Goal: Task Accomplishment & Management: Use online tool/utility

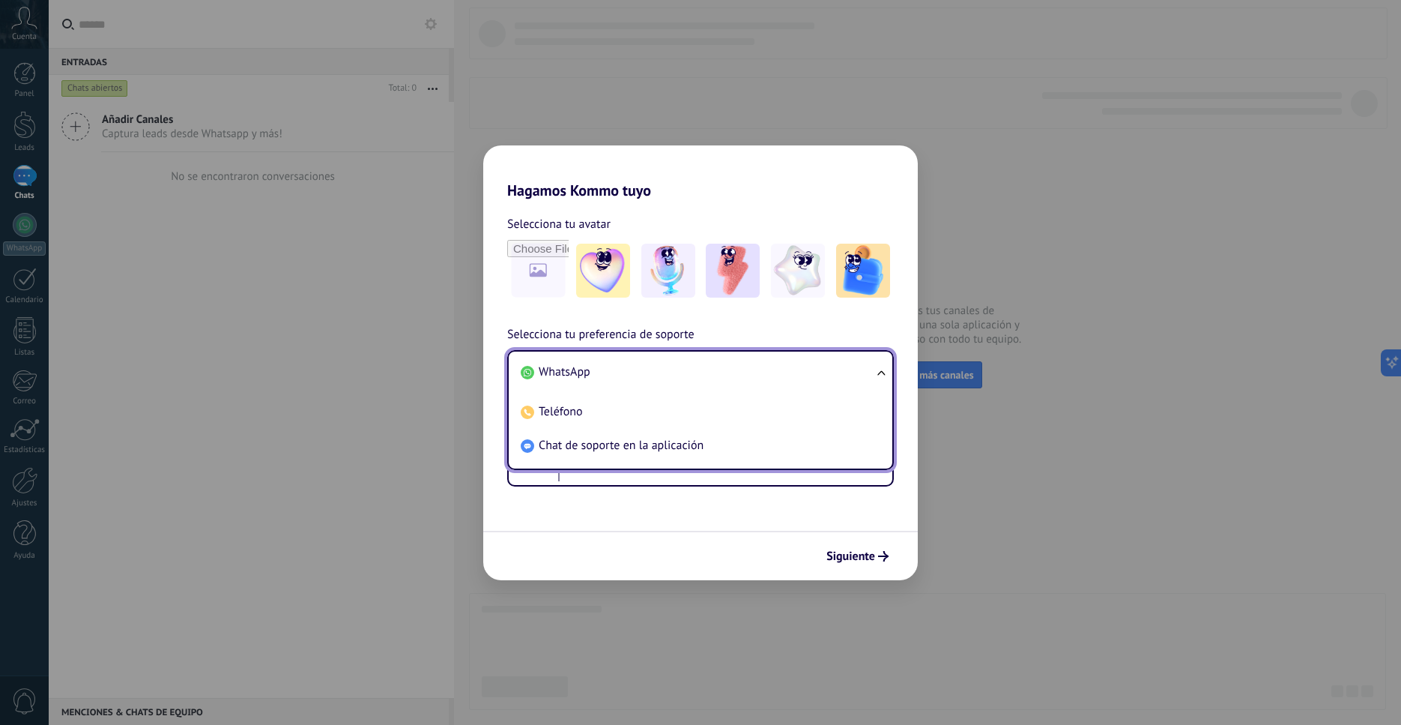
click at [578, 378] on span "WhatsApp" at bounding box center [565, 371] width 52 height 15
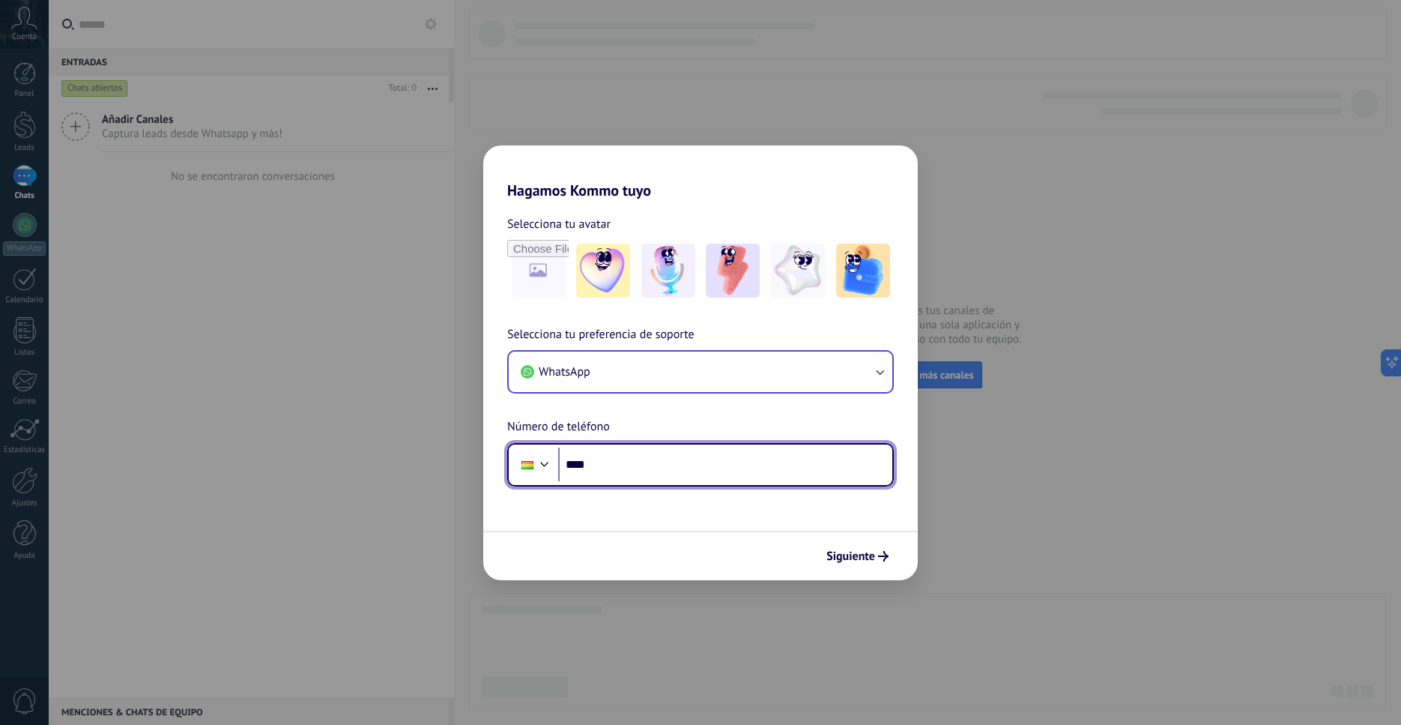
click at [645, 480] on input "****" at bounding box center [725, 464] width 334 height 34
type input "**********"
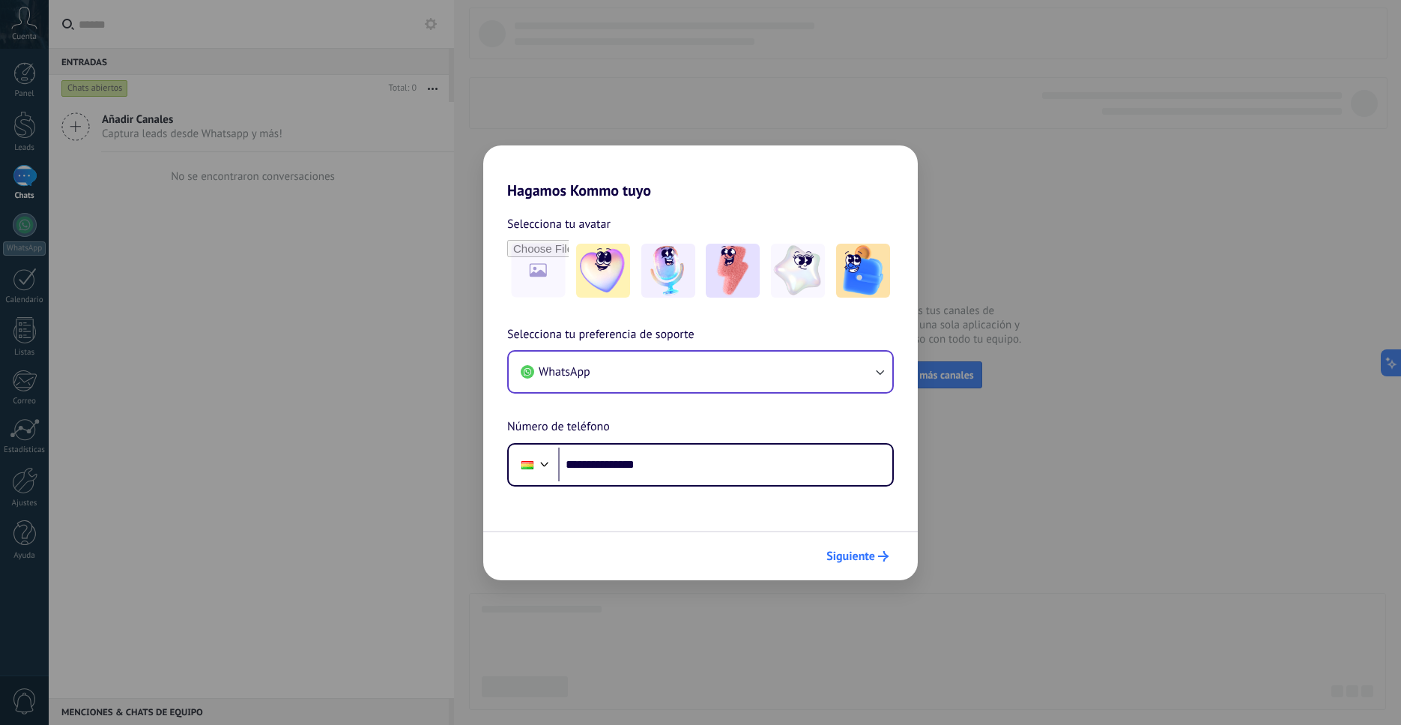
click at [879, 558] on icon "submit" at bounding box center [883, 556] width 10 height 10
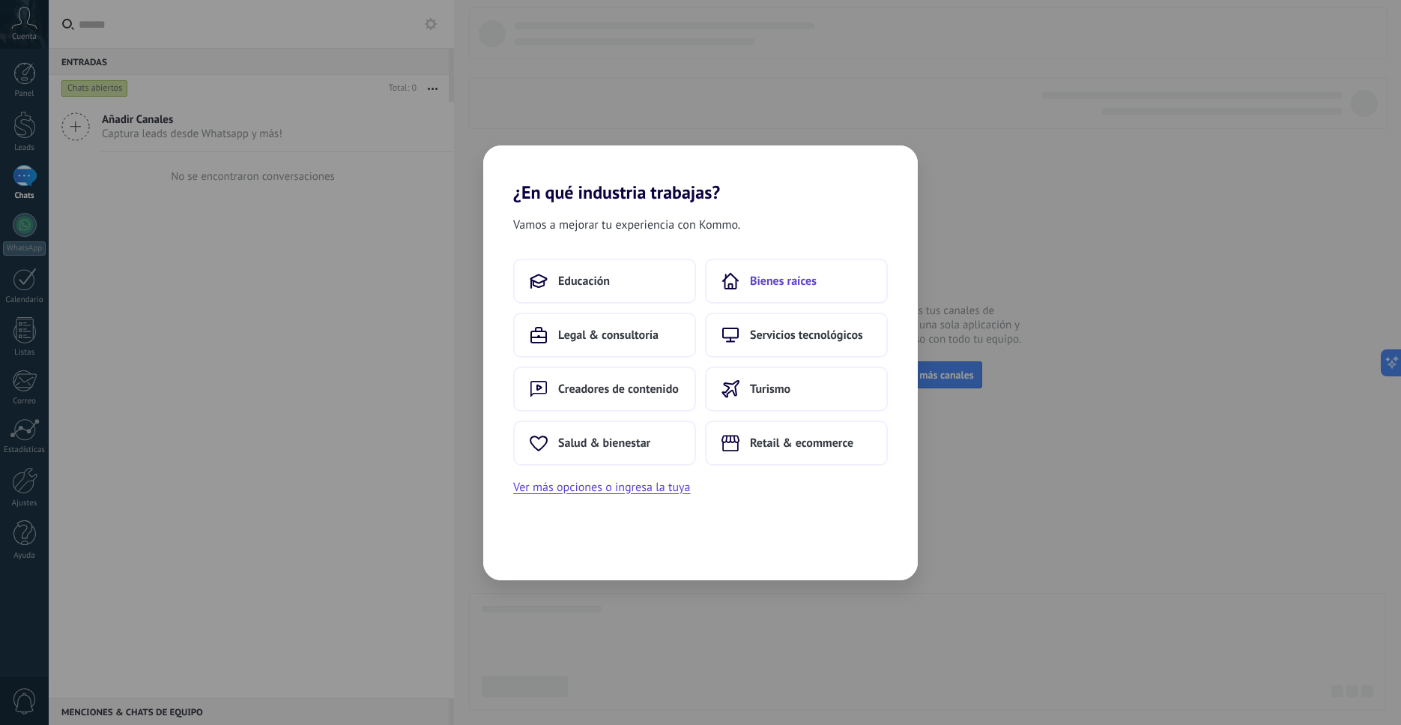
click at [763, 281] on span "Bienes raíces" at bounding box center [783, 281] width 67 height 15
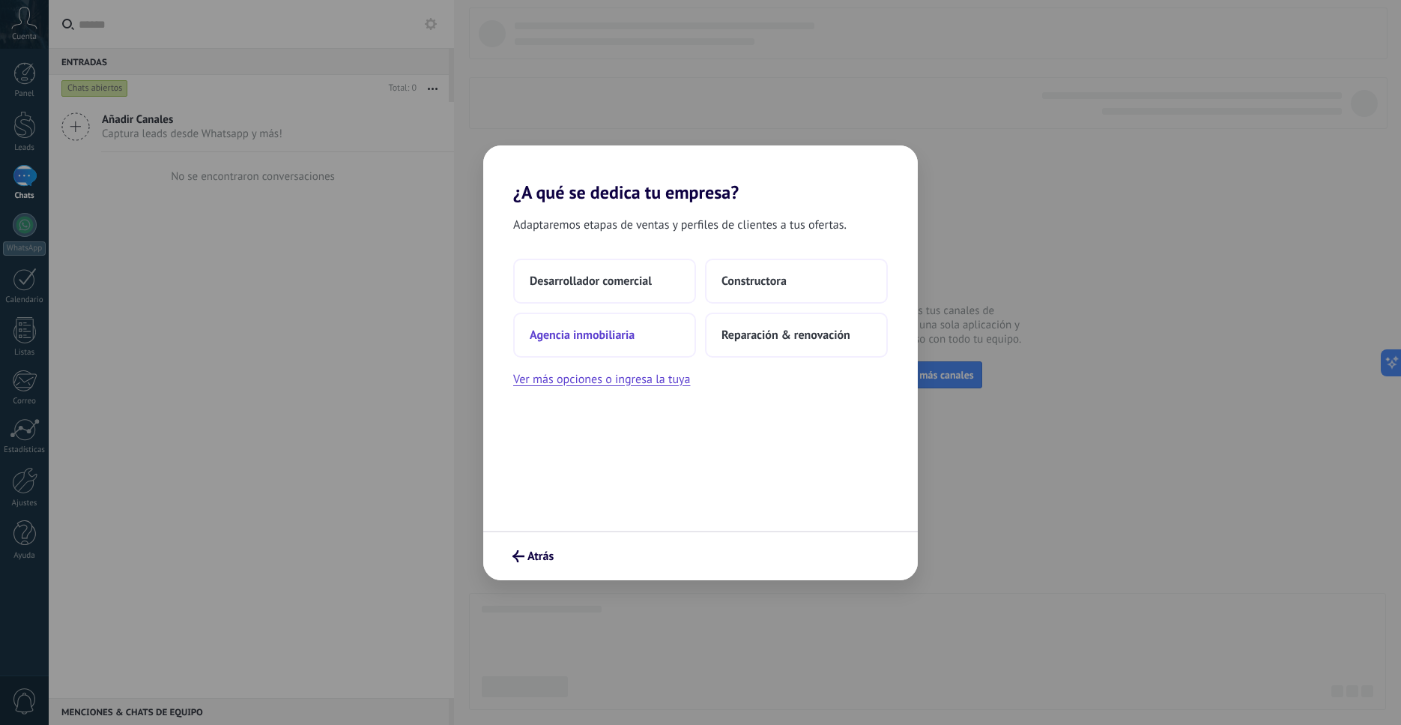
click at [626, 342] on span "Agencia inmobiliaria" at bounding box center [582, 334] width 105 height 15
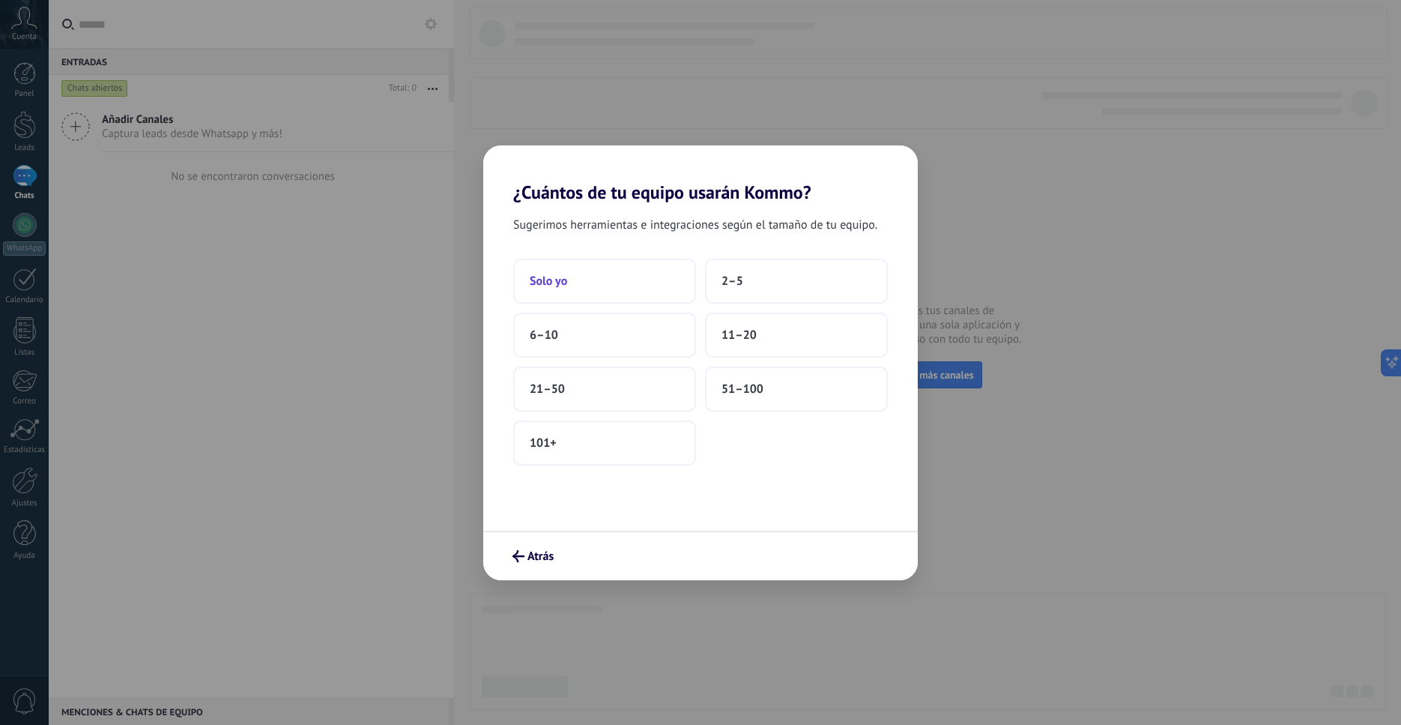
click at [543, 285] on span "Solo yo" at bounding box center [548, 281] width 37 height 15
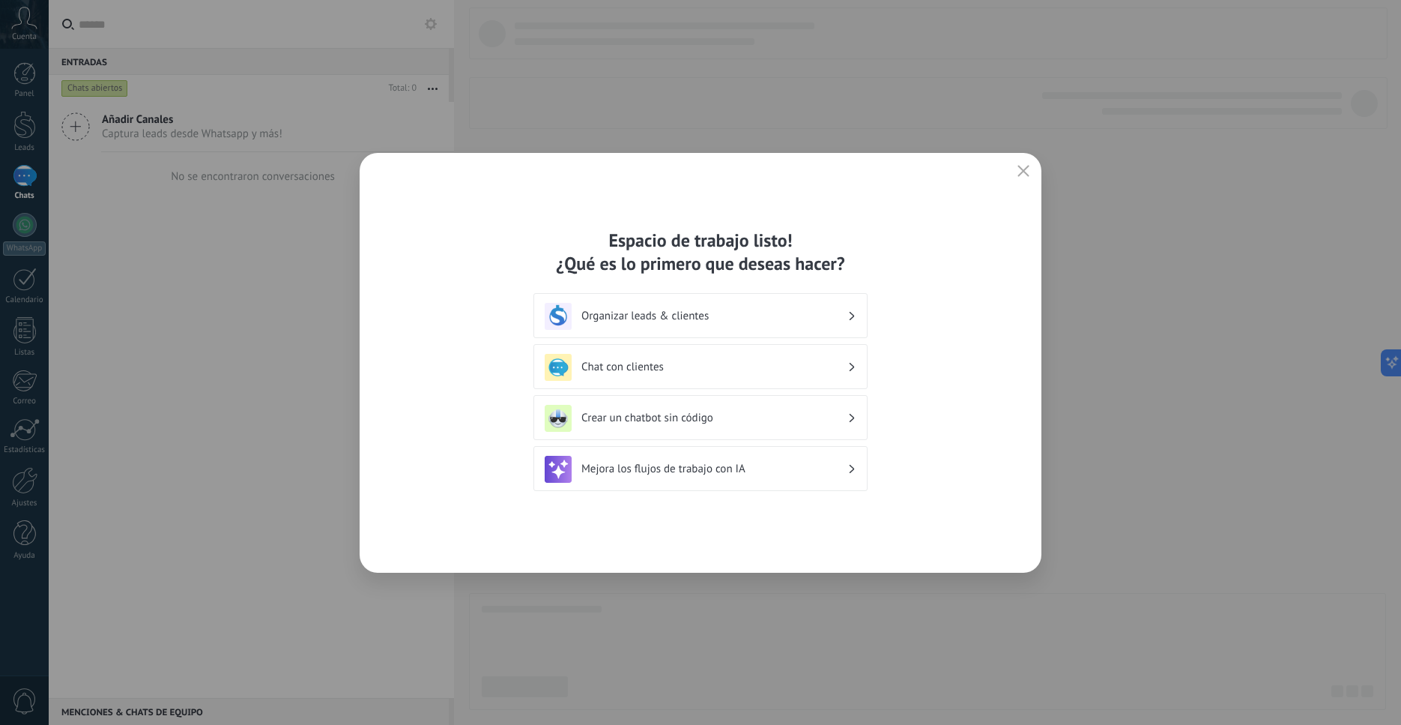
click at [707, 317] on h3 "Organizar leads & clientes" at bounding box center [714, 316] width 266 height 14
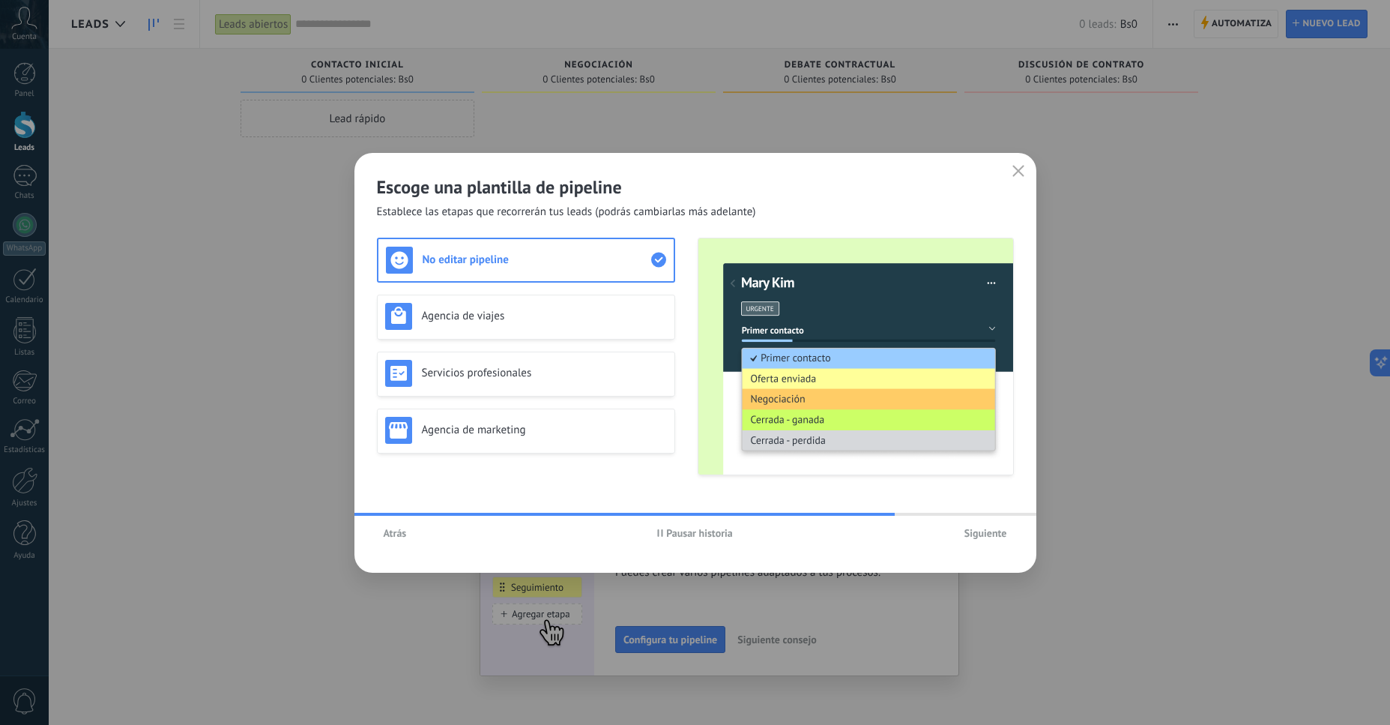
click at [991, 536] on span "Siguiente" at bounding box center [985, 533] width 43 height 10
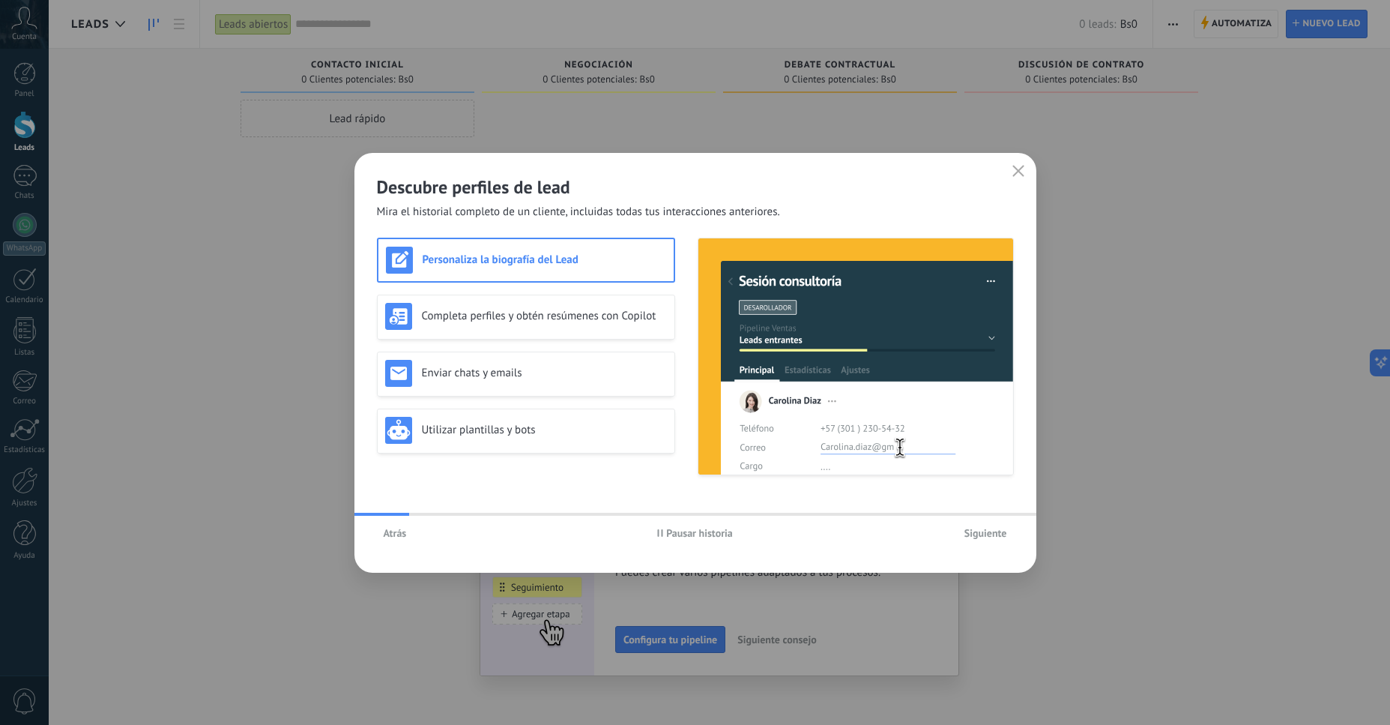
click at [1026, 171] on button "button" at bounding box center [1018, 171] width 19 height 21
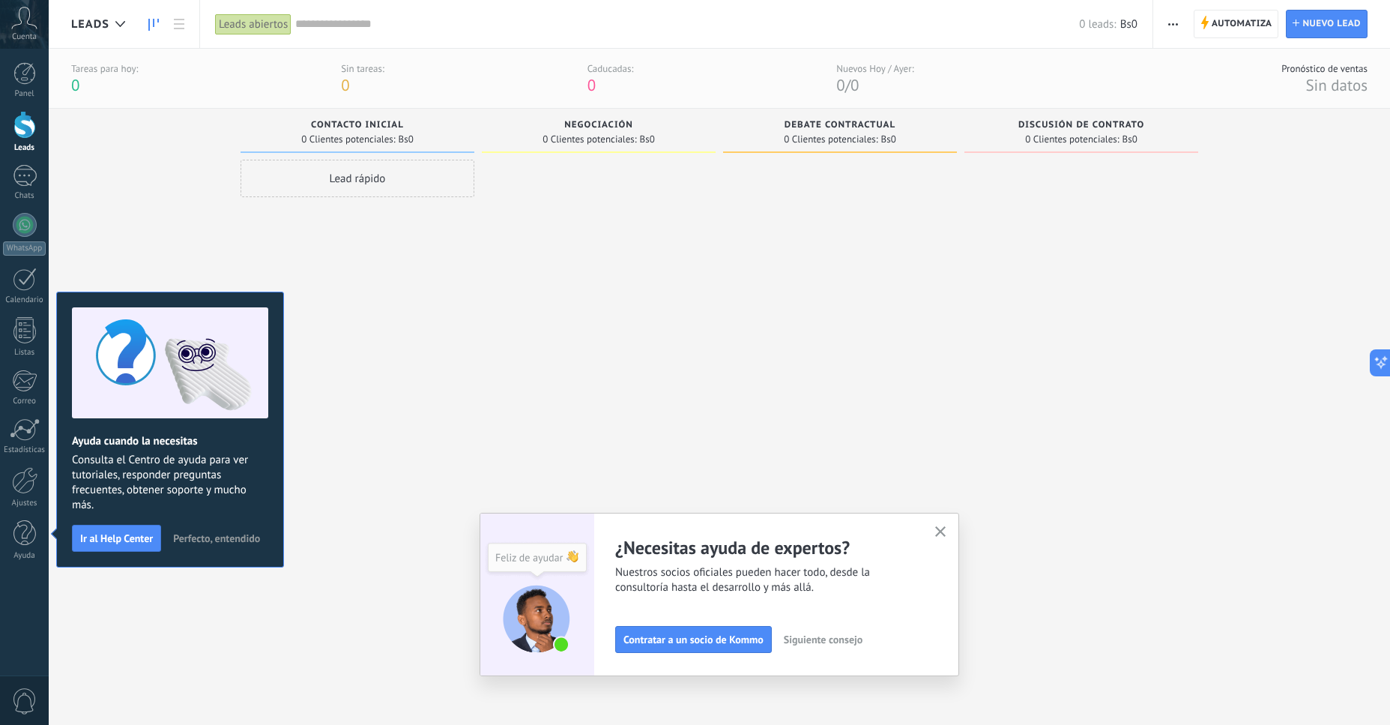
click at [943, 536] on use "button" at bounding box center [940, 531] width 11 height 11
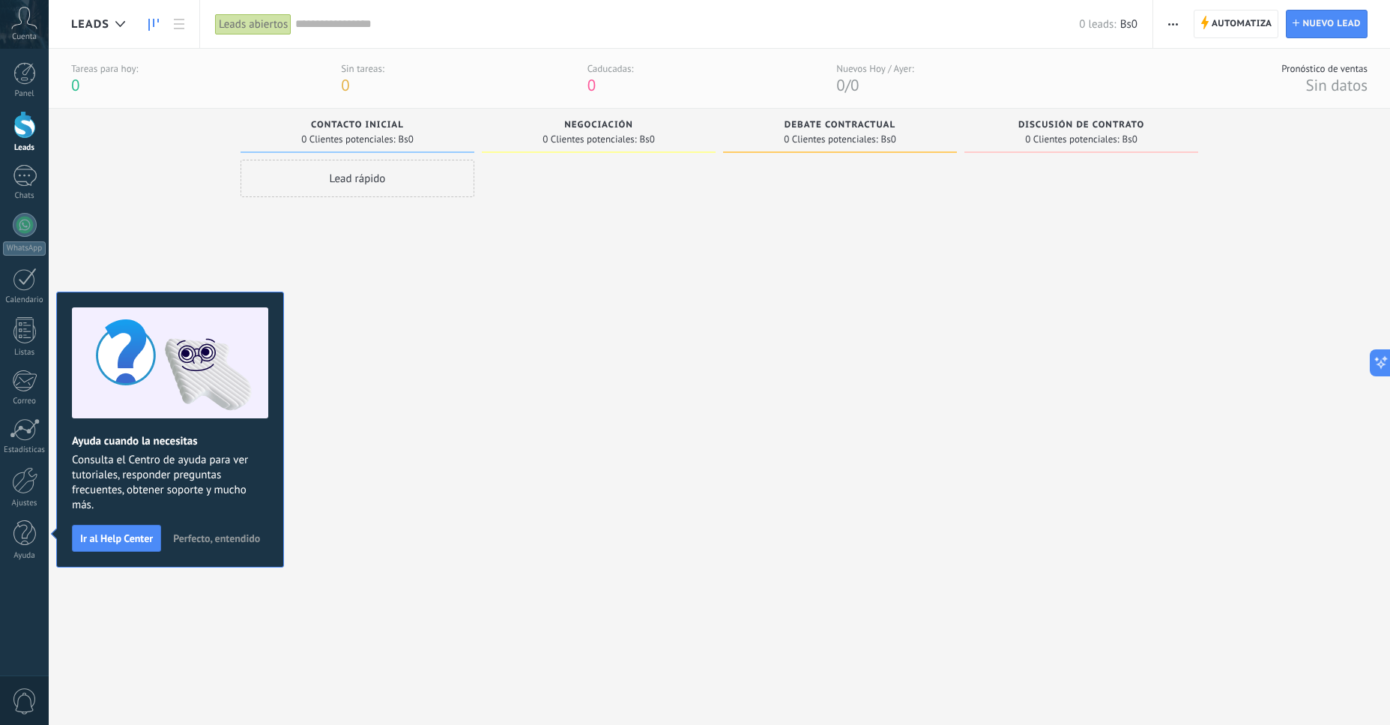
click at [438, 428] on div "Lead rápido" at bounding box center [358, 424] width 234 height 529
drag, startPoint x: 677, startPoint y: 325, endPoint x: 698, endPoint y: 334, distance: 22.1
click at [677, 325] on div at bounding box center [599, 424] width 234 height 529
click at [208, 543] on span "Perfecto, entendido" at bounding box center [216, 538] width 87 height 10
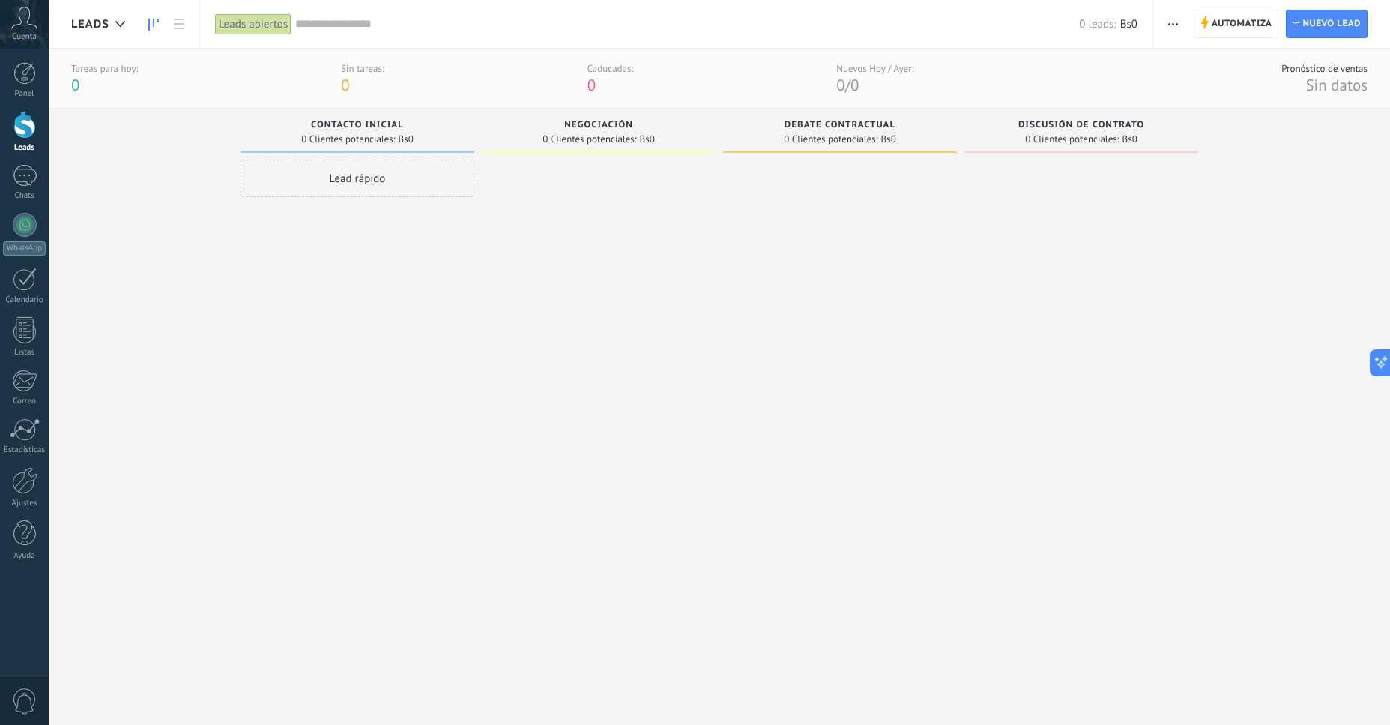
drag, startPoint x: 315, startPoint y: 462, endPoint x: 346, endPoint y: 444, distance: 35.2
click at [317, 462] on div "Lead rápido" at bounding box center [358, 424] width 234 height 529
click at [124, 25] on icon at bounding box center [120, 24] width 10 height 6
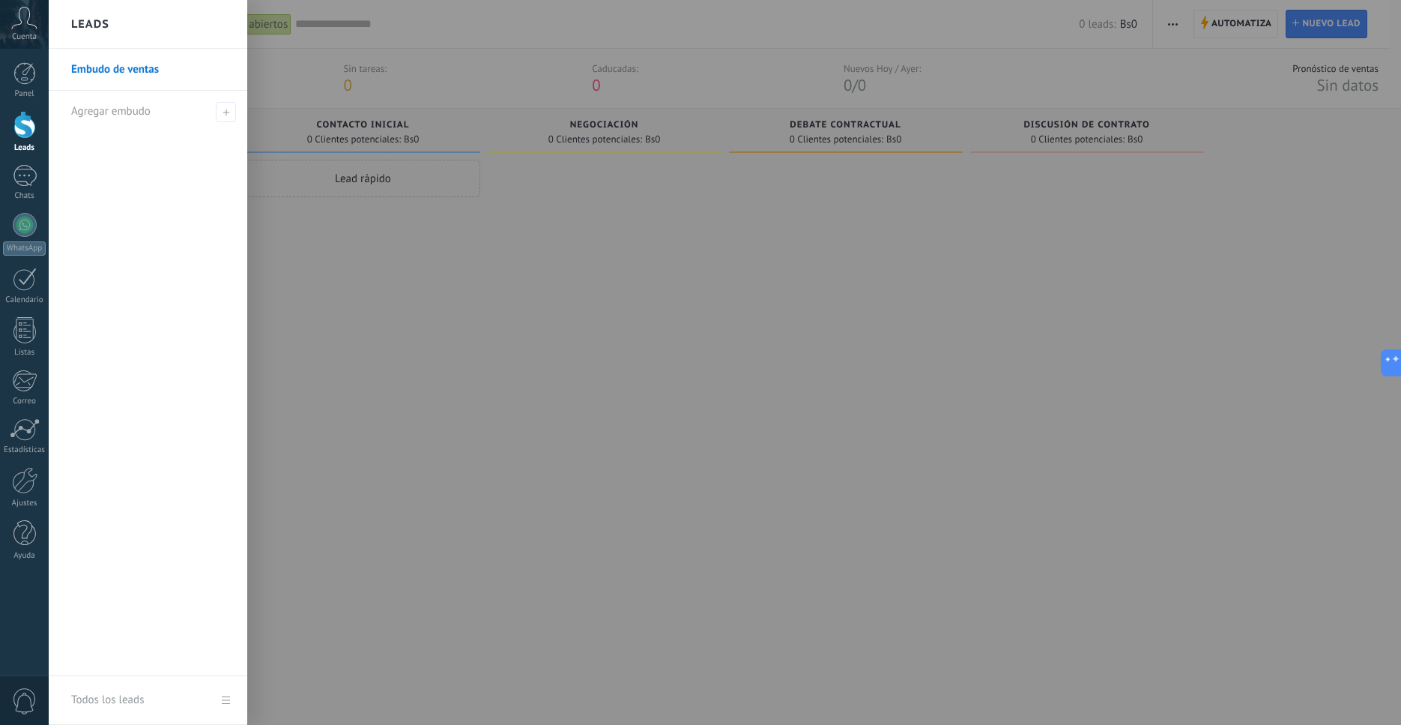
click at [347, 262] on div at bounding box center [749, 362] width 1401 height 725
click at [26, 489] on div at bounding box center [24, 480] width 25 height 27
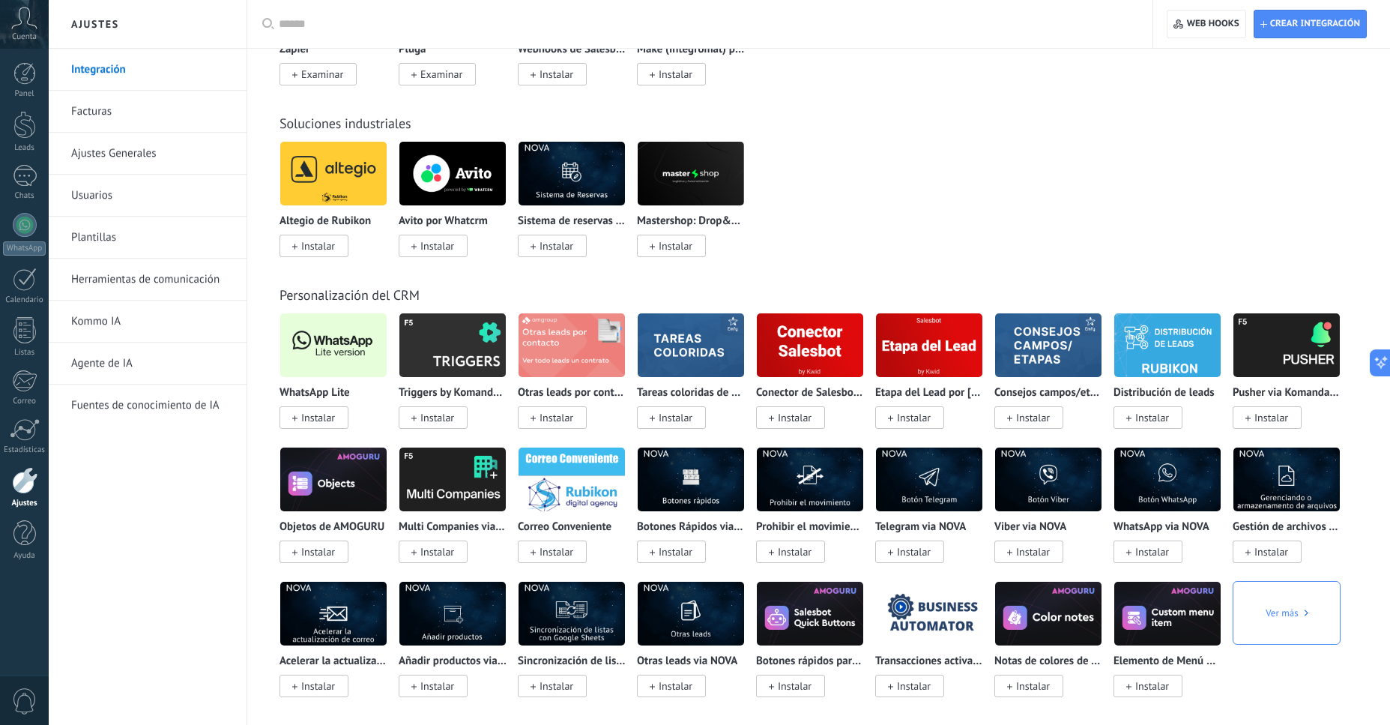
scroll to position [2578, 0]
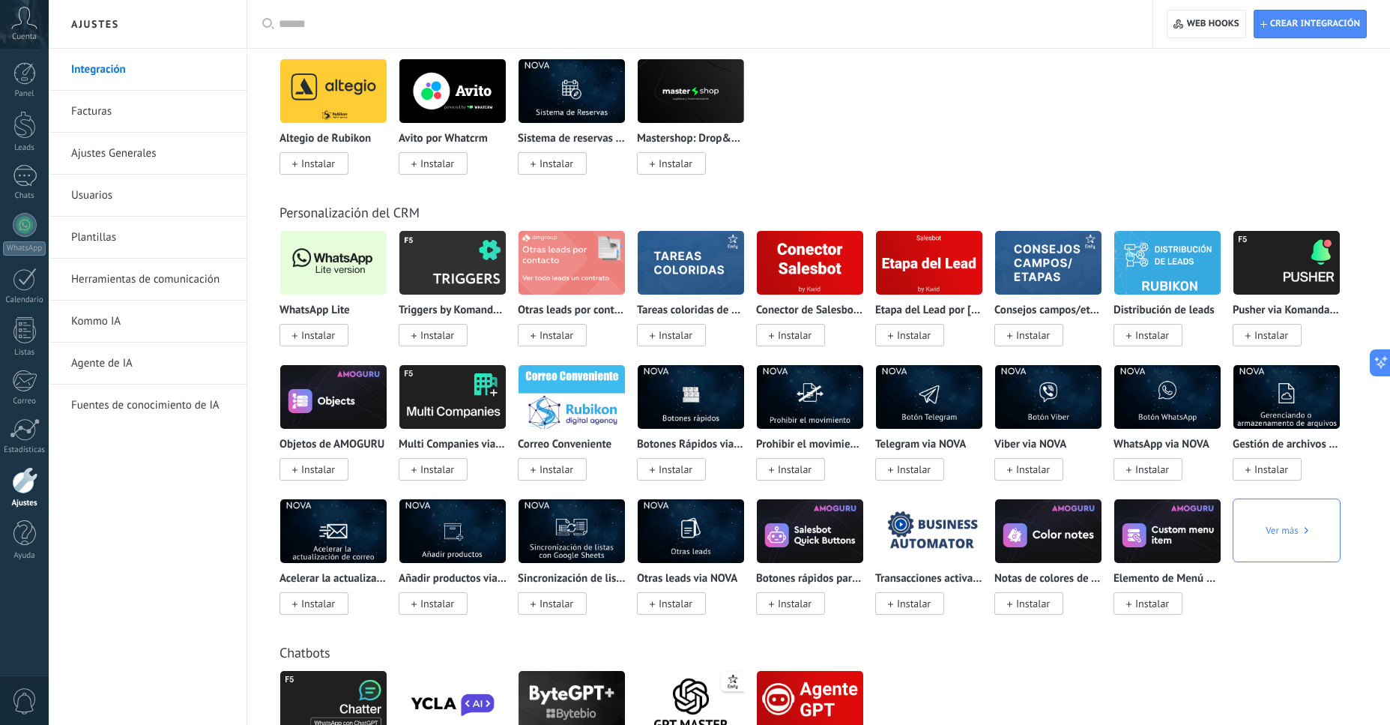
click at [336, 299] on img at bounding box center [333, 262] width 106 height 73
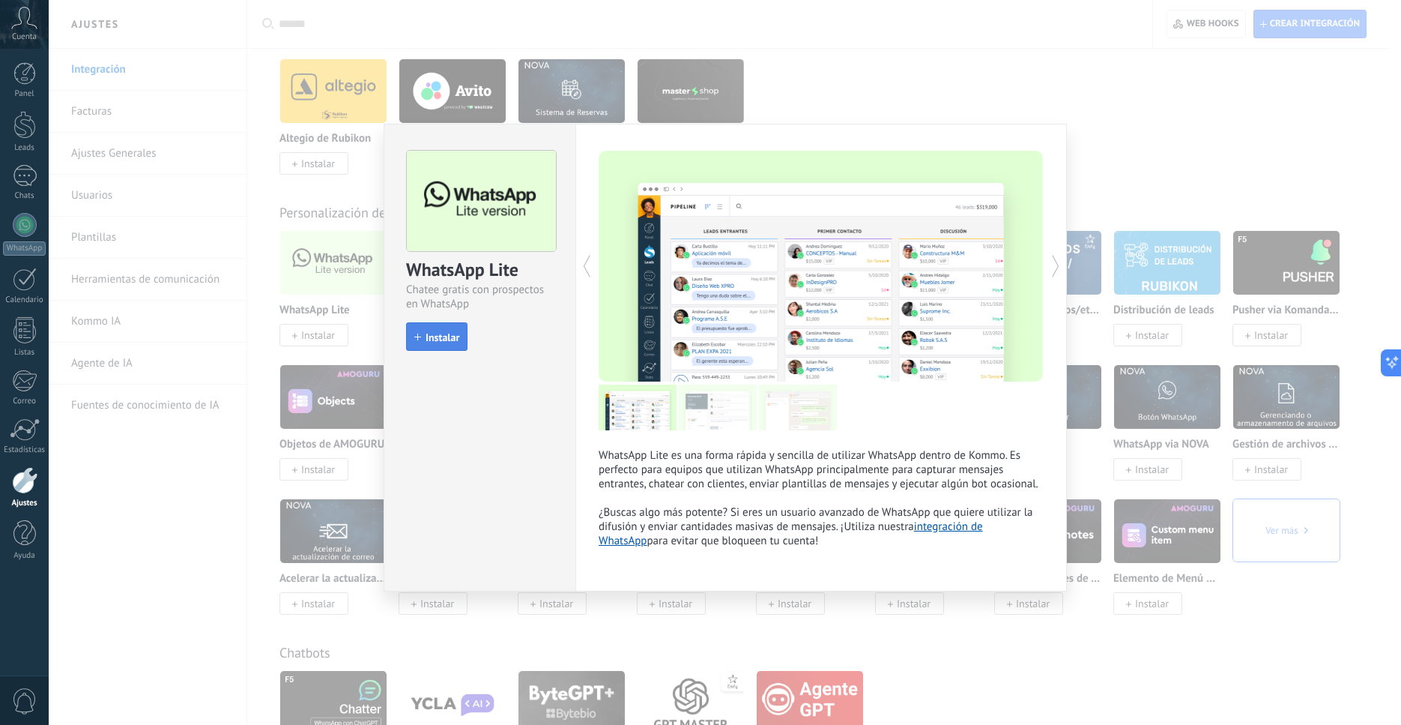
click at [435, 336] on span "Instalar" at bounding box center [443, 337] width 34 height 10
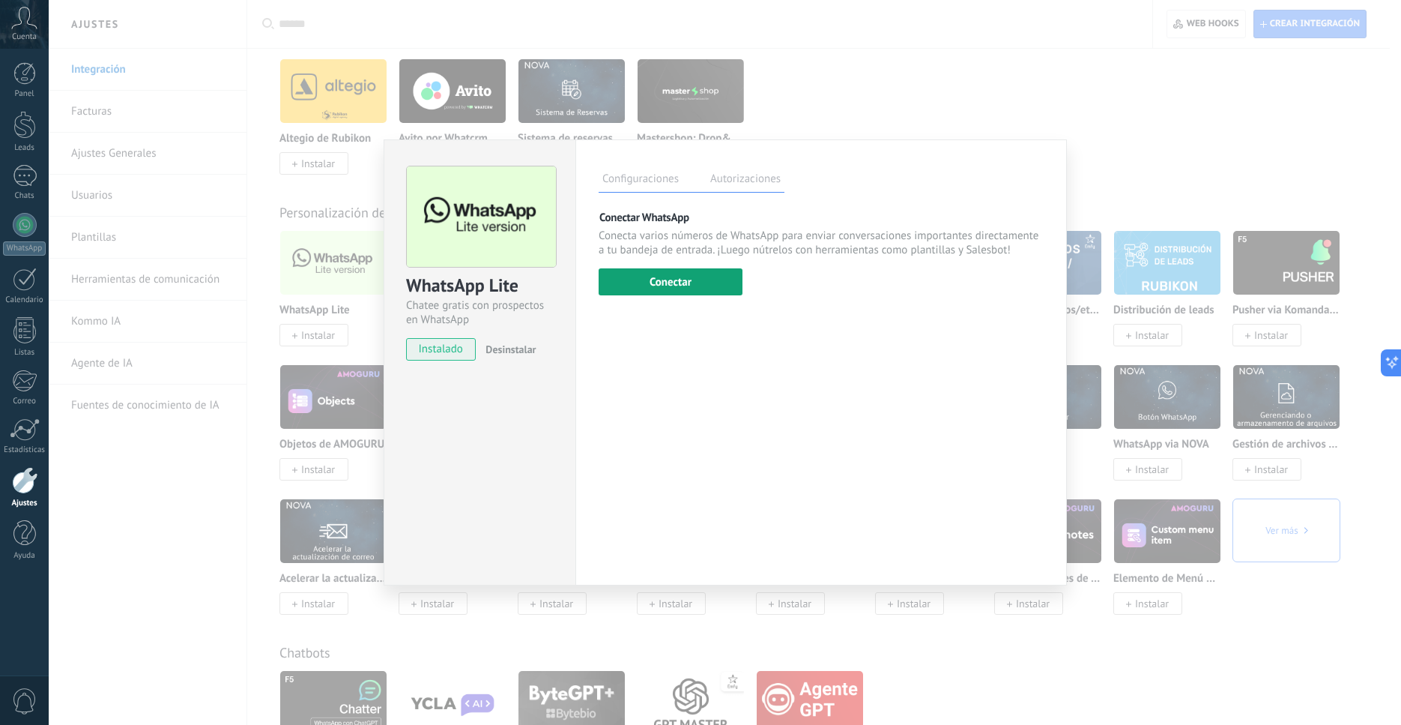
click at [684, 285] on button "Conectar" at bounding box center [671, 281] width 144 height 27
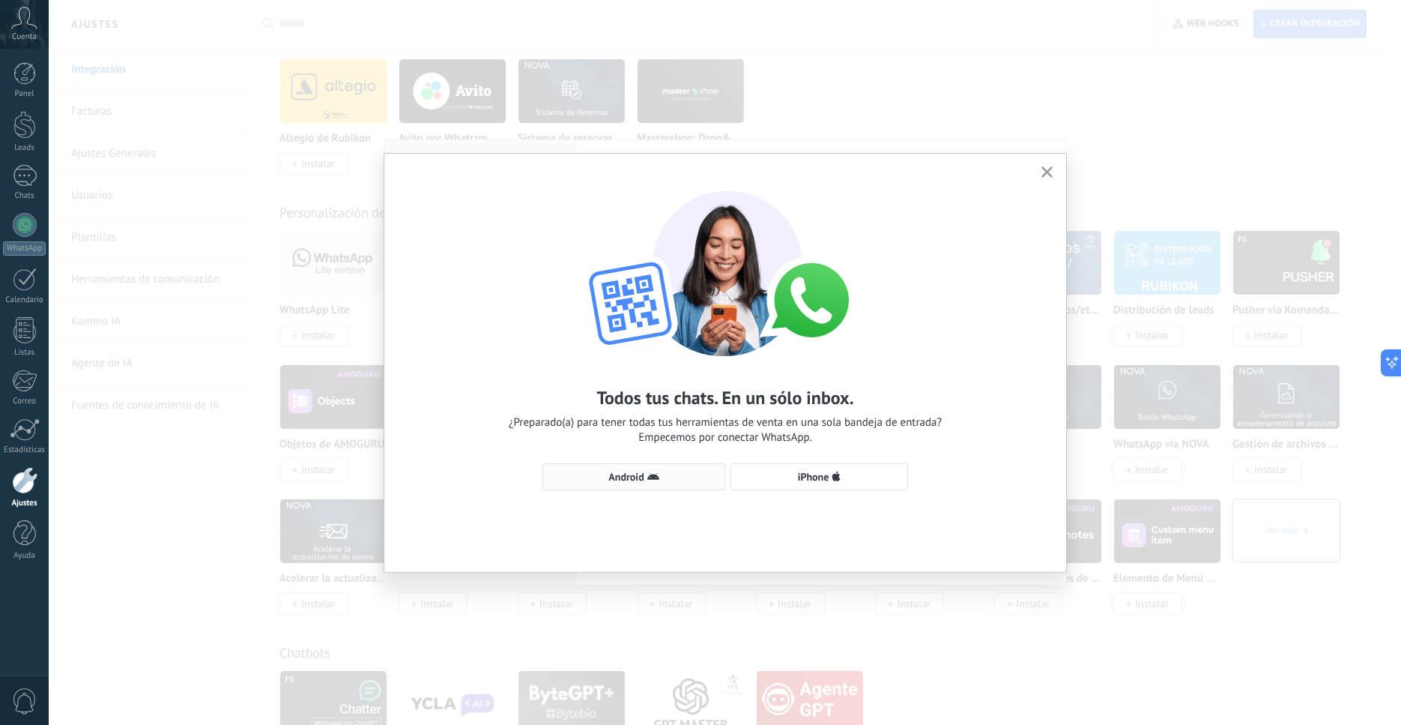
click at [630, 476] on span "Android" at bounding box center [625, 476] width 35 height 10
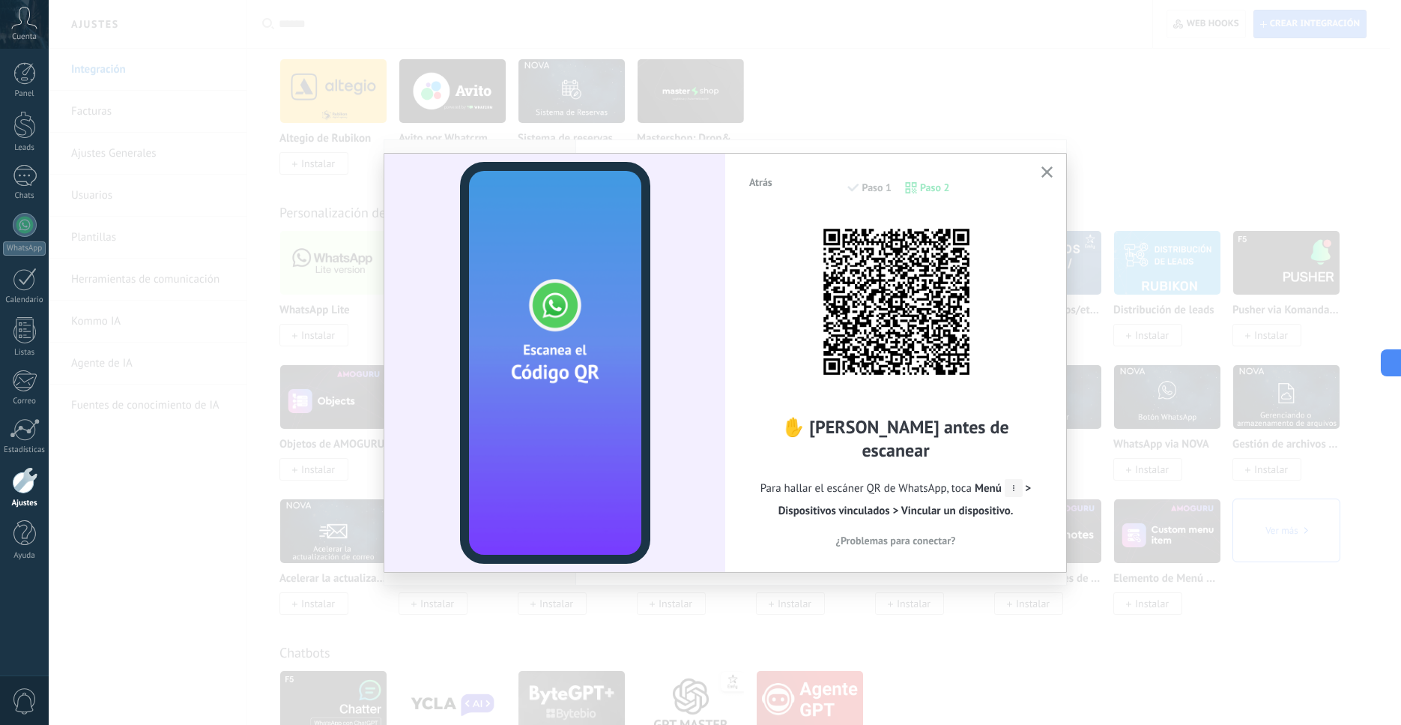
click at [1051, 175] on icon "button" at bounding box center [1047, 171] width 11 height 11
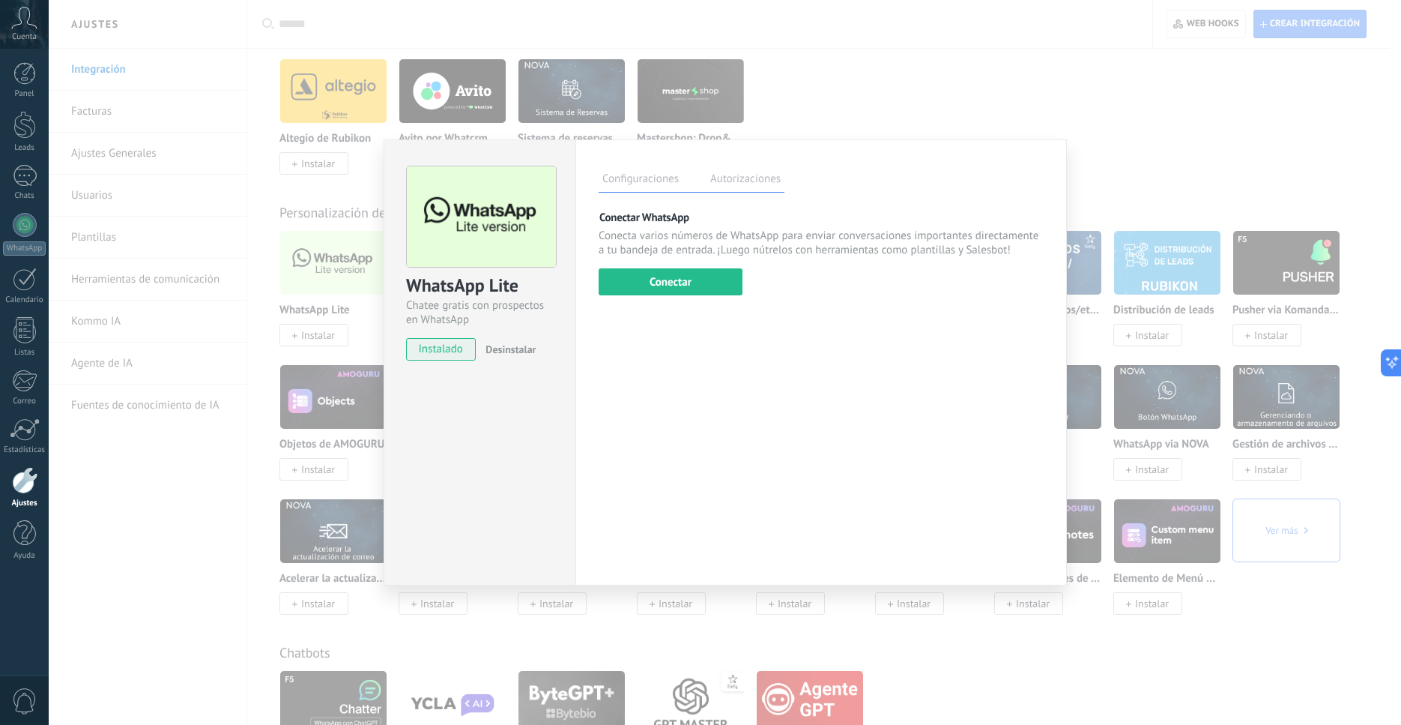
click at [909, 100] on div "WhatsApp Lite Chatee gratis con prospectos en WhatsApp instalado Desinstalar Co…" at bounding box center [725, 362] width 1353 height 725
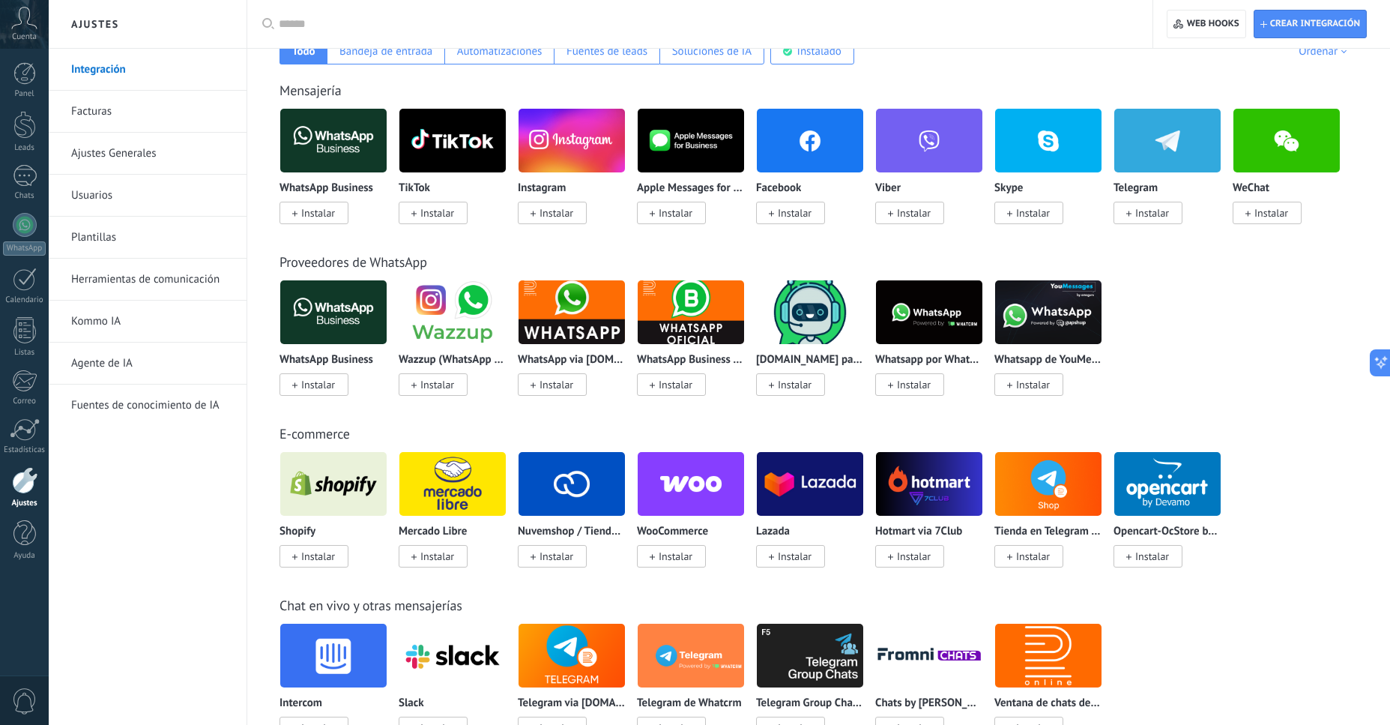
scroll to position [0, 0]
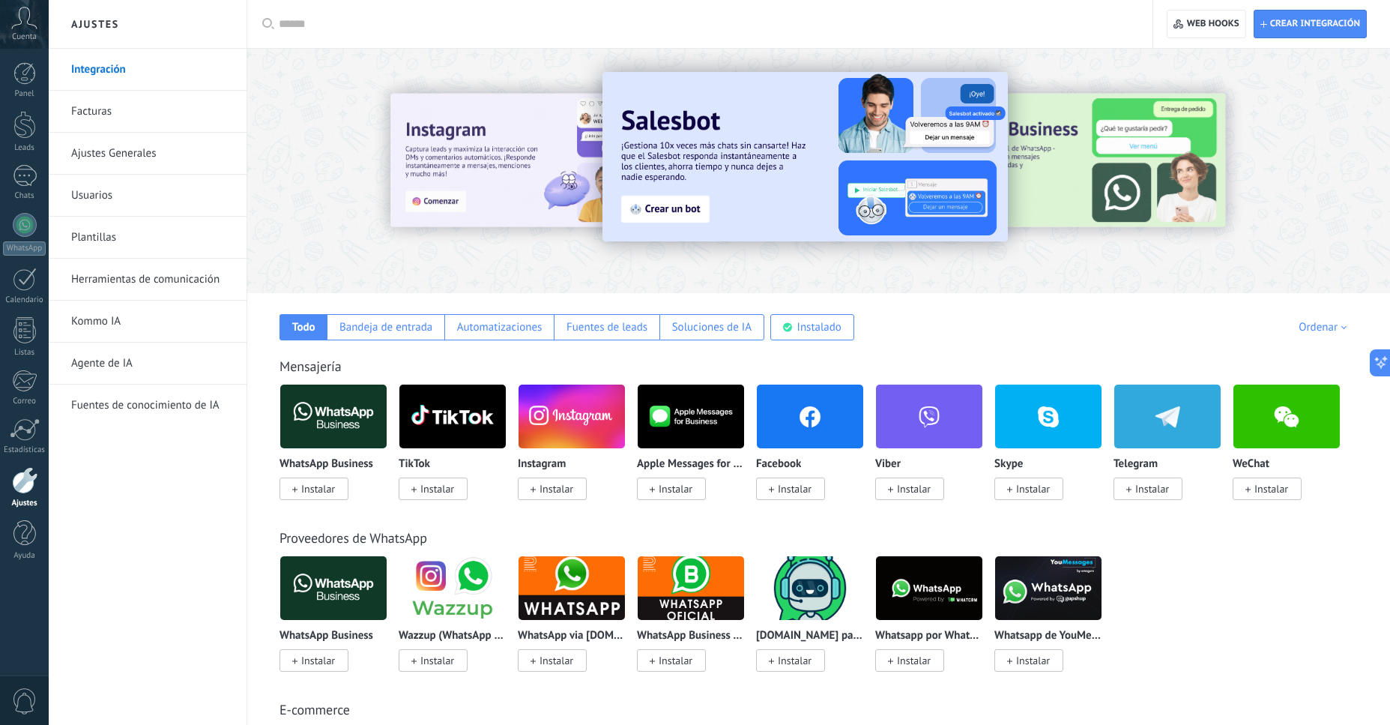
click at [25, 28] on icon at bounding box center [24, 18] width 26 height 22
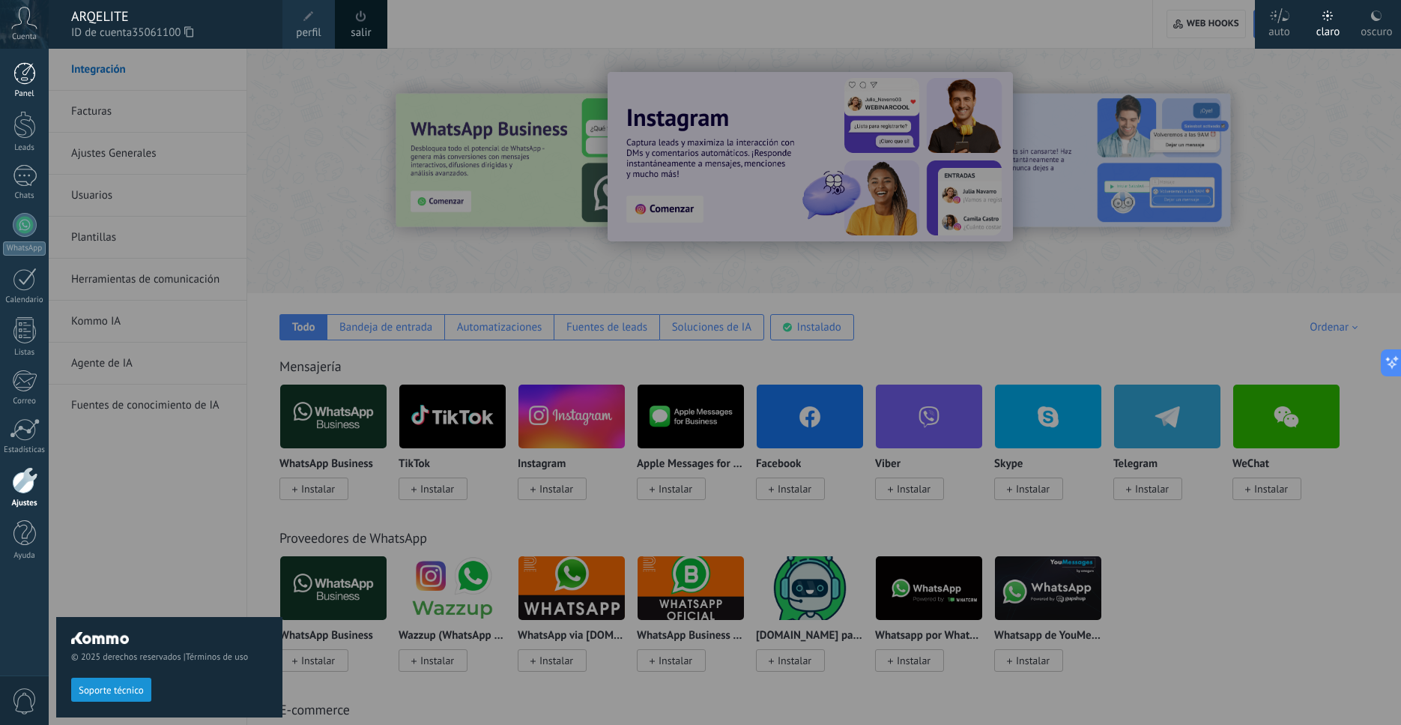
click at [24, 72] on div at bounding box center [24, 73] width 22 height 22
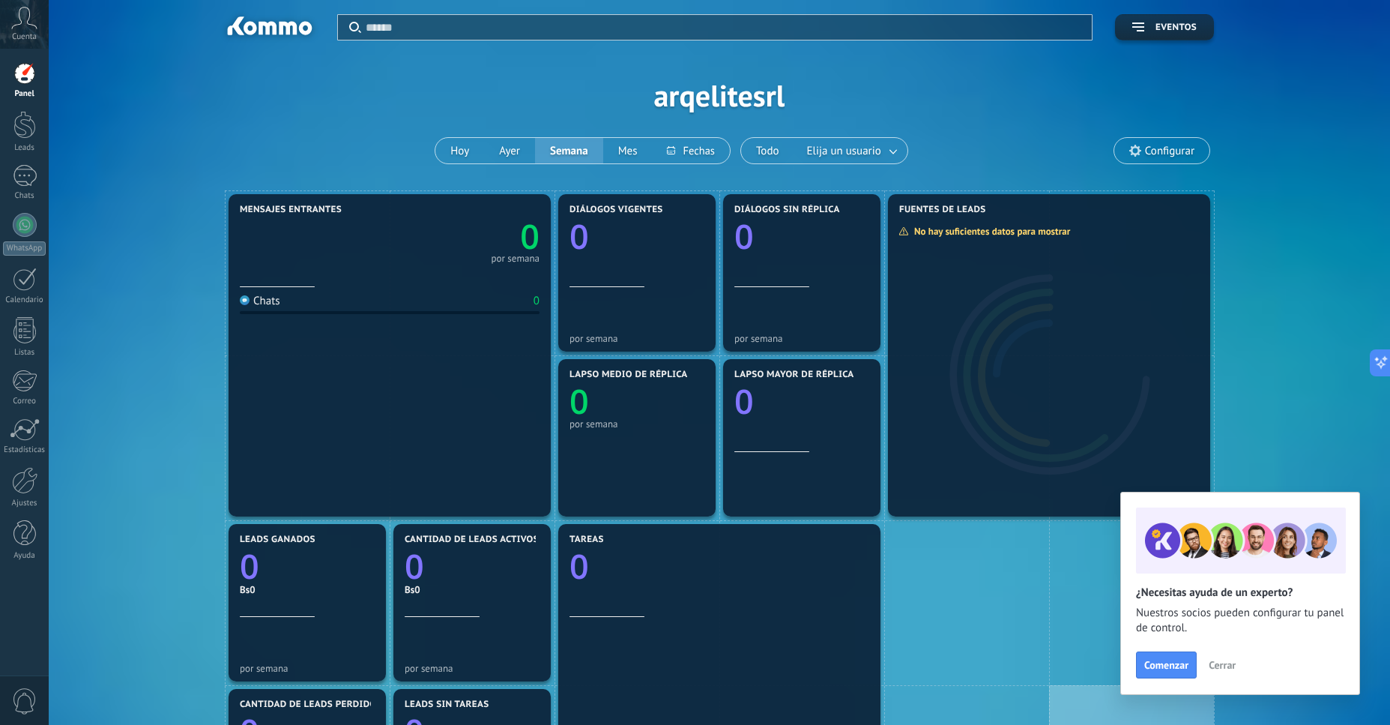
click at [1215, 667] on span "Cerrar" at bounding box center [1222, 664] width 27 height 10
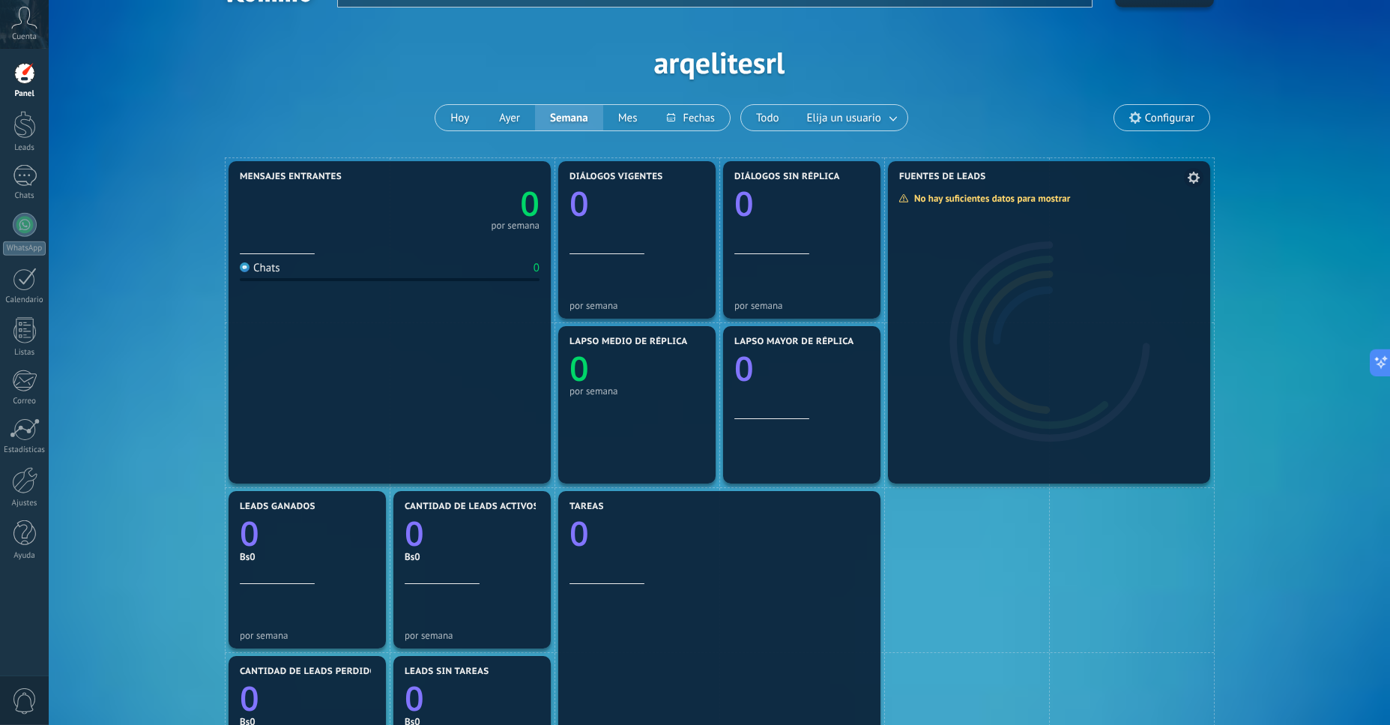
scroll to position [300, 0]
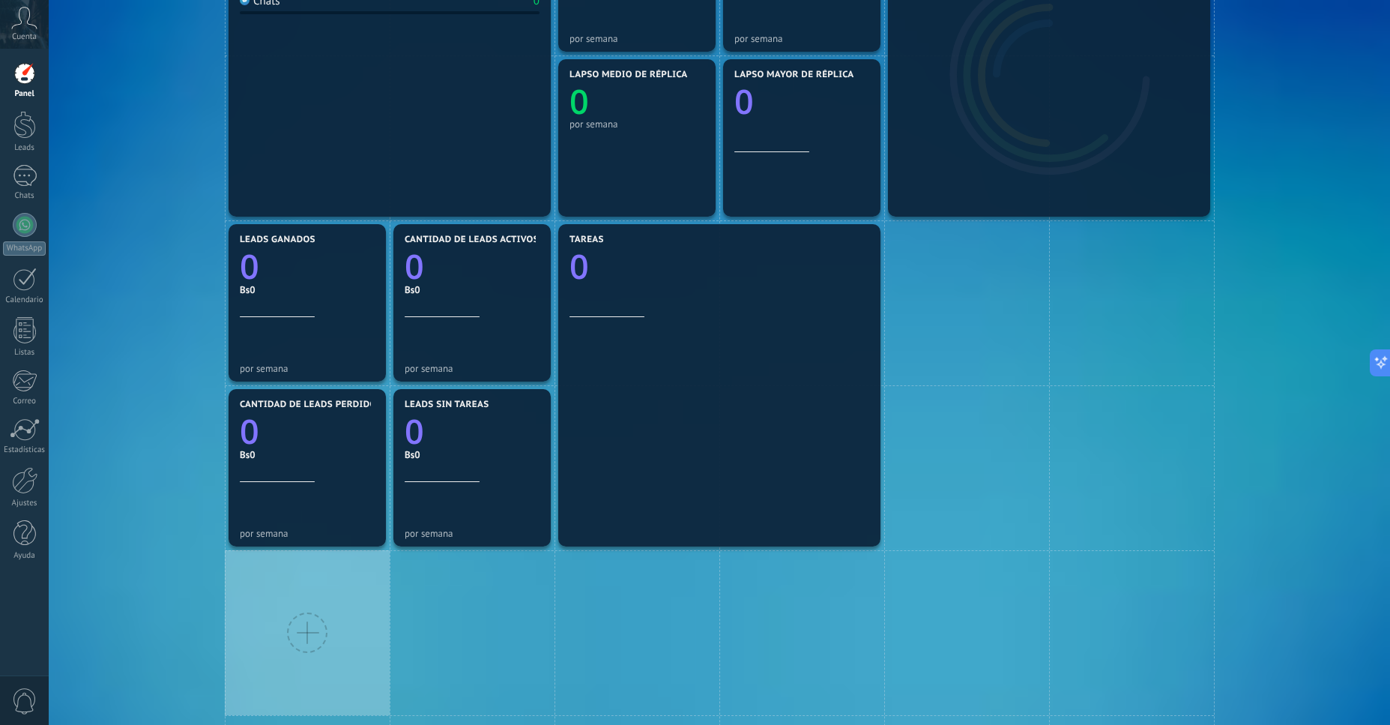
click at [305, 633] on div at bounding box center [307, 632] width 40 height 40
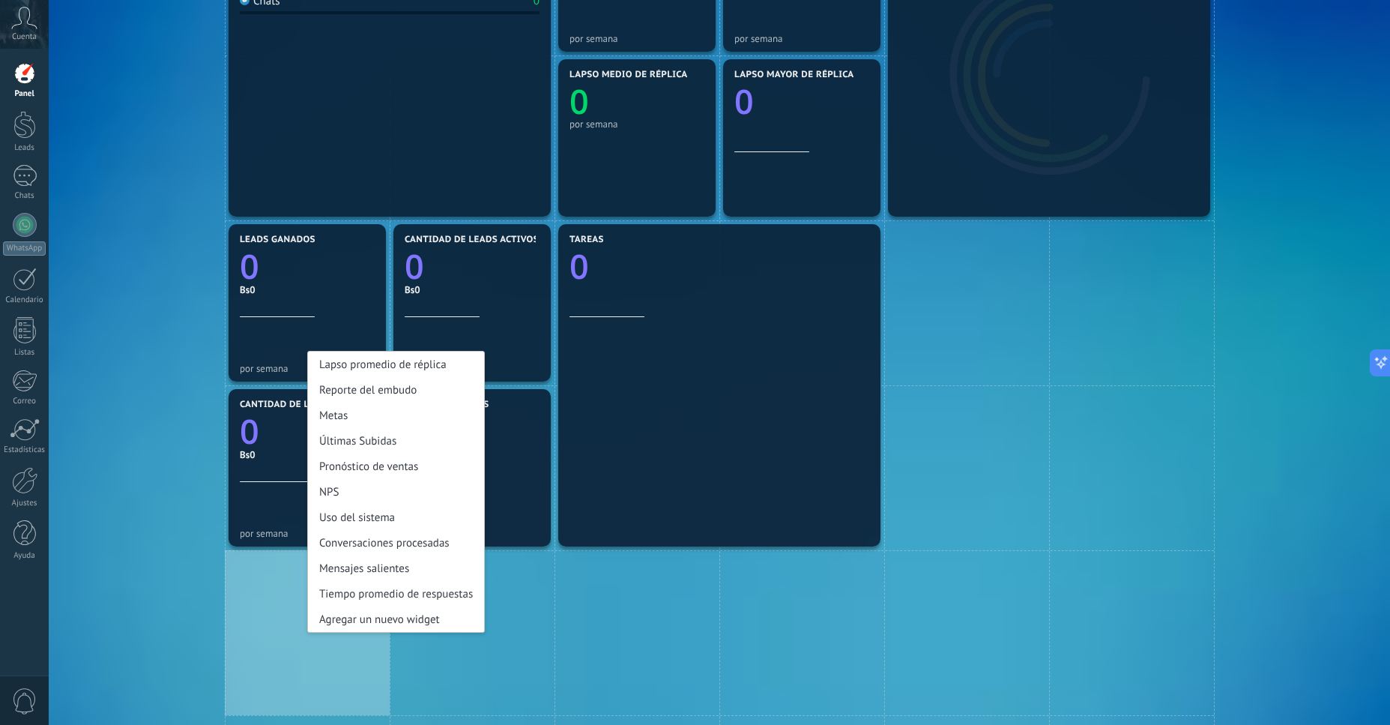
click at [285, 659] on div "Lapso promedio de réplica Reporte del embudo Metas Últimas Subidas Pronóstico d…" at bounding box center [307, 632] width 165 height 165
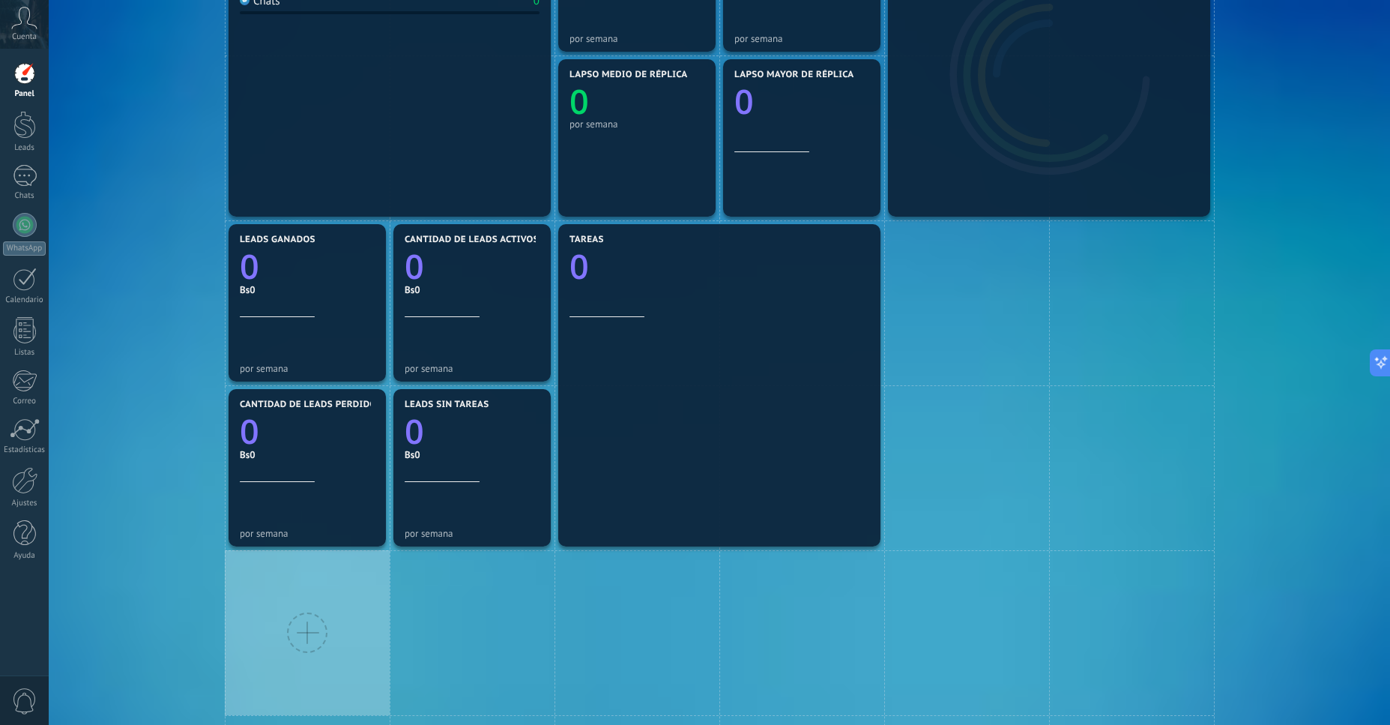
click at [312, 636] on div at bounding box center [307, 632] width 40 height 40
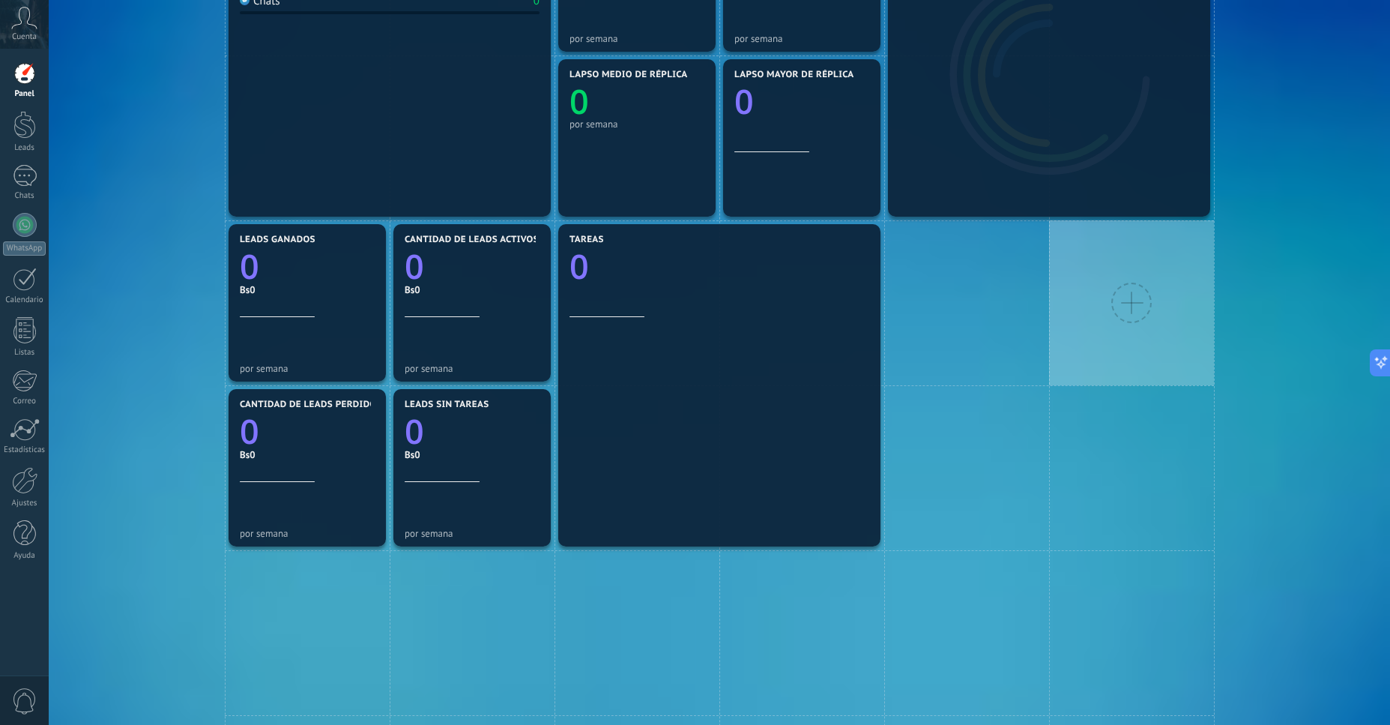
click at [1071, 343] on div at bounding box center [1131, 302] width 165 height 165
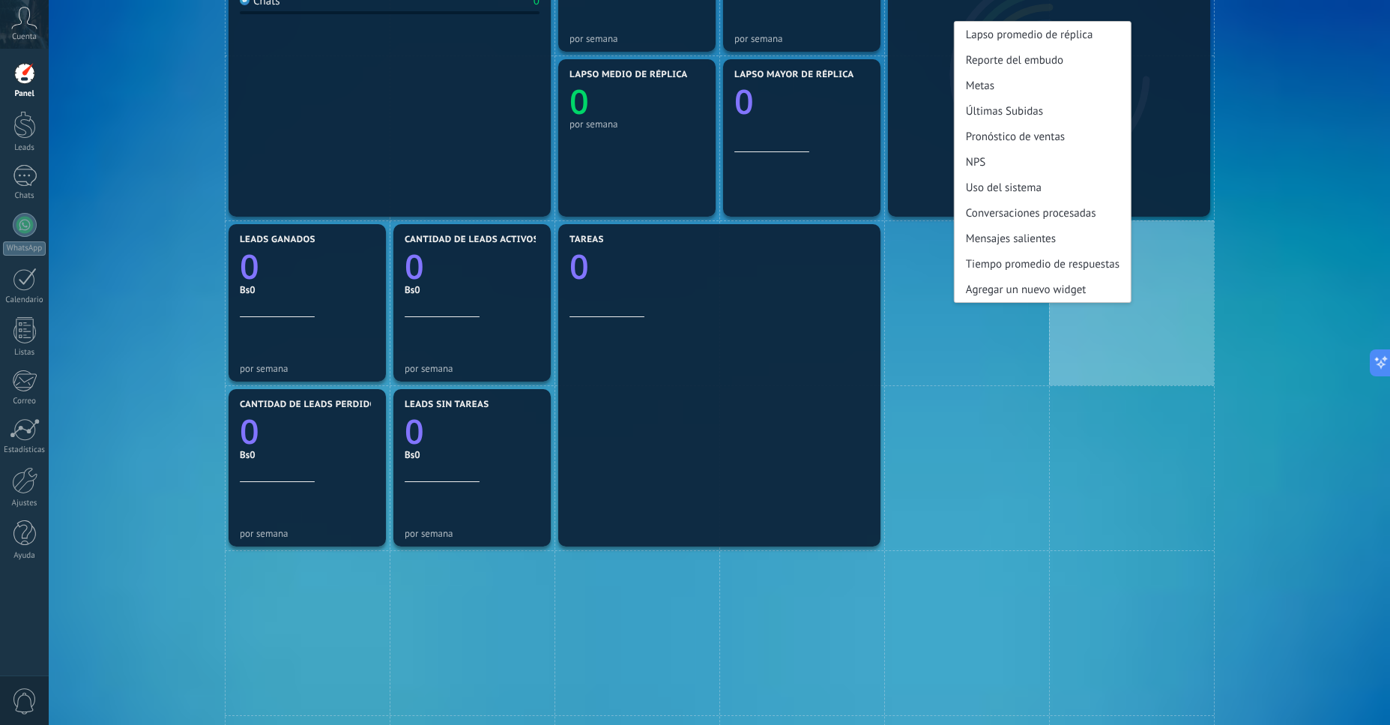
click at [979, 159] on div "NPS" at bounding box center [1043, 161] width 176 height 25
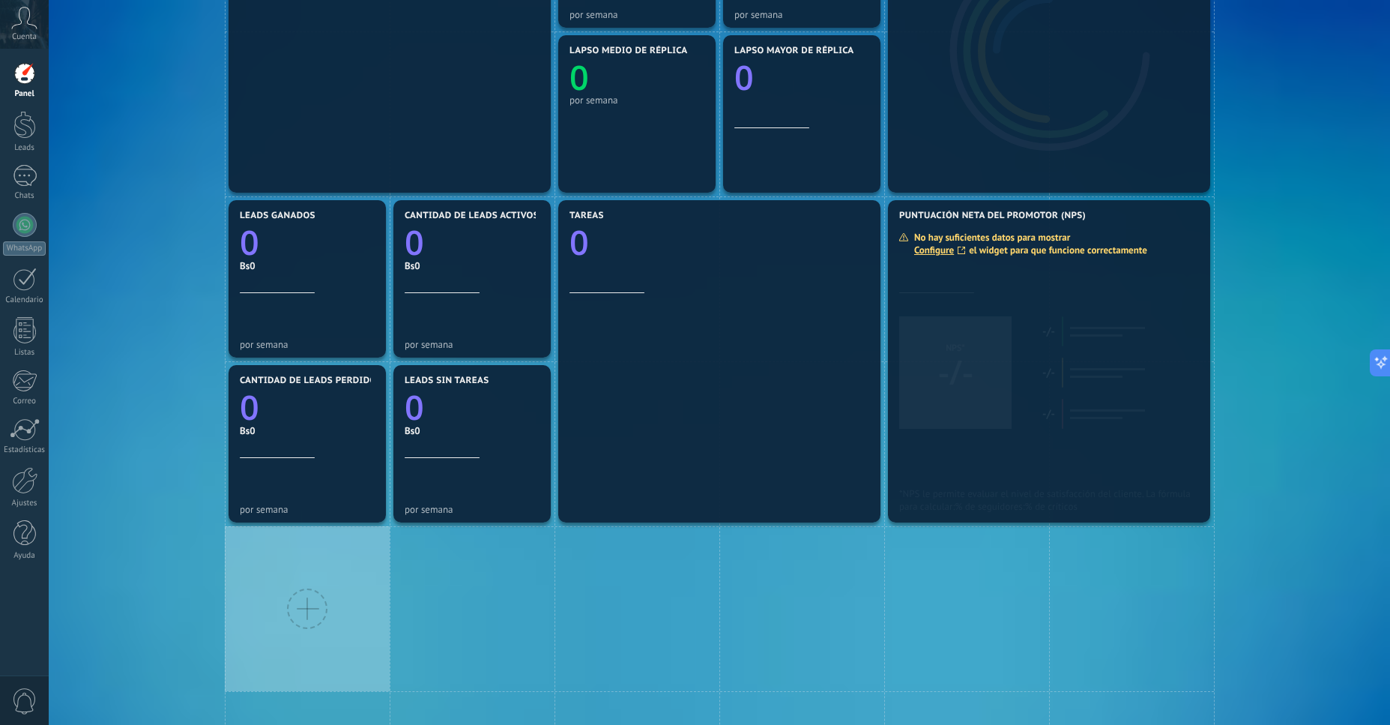
scroll to position [0, 0]
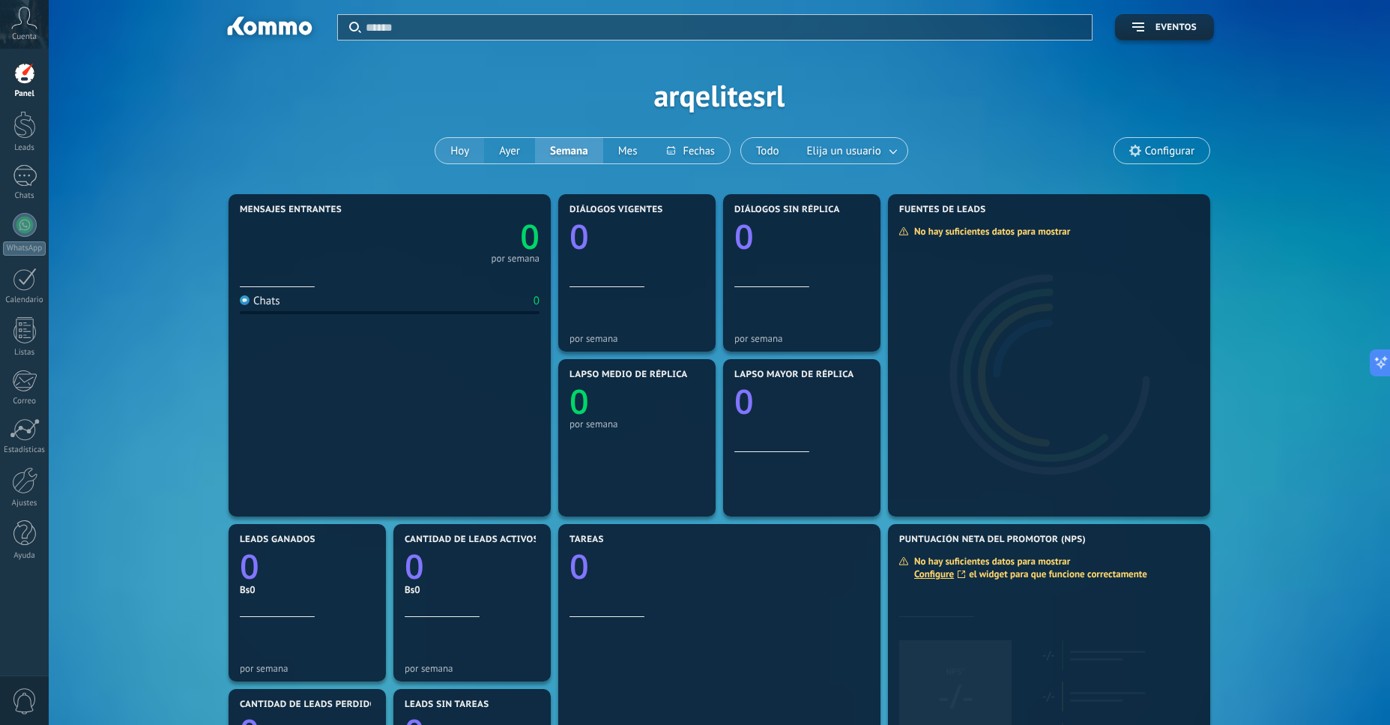
click at [462, 149] on button "Hoy" at bounding box center [459, 150] width 49 height 25
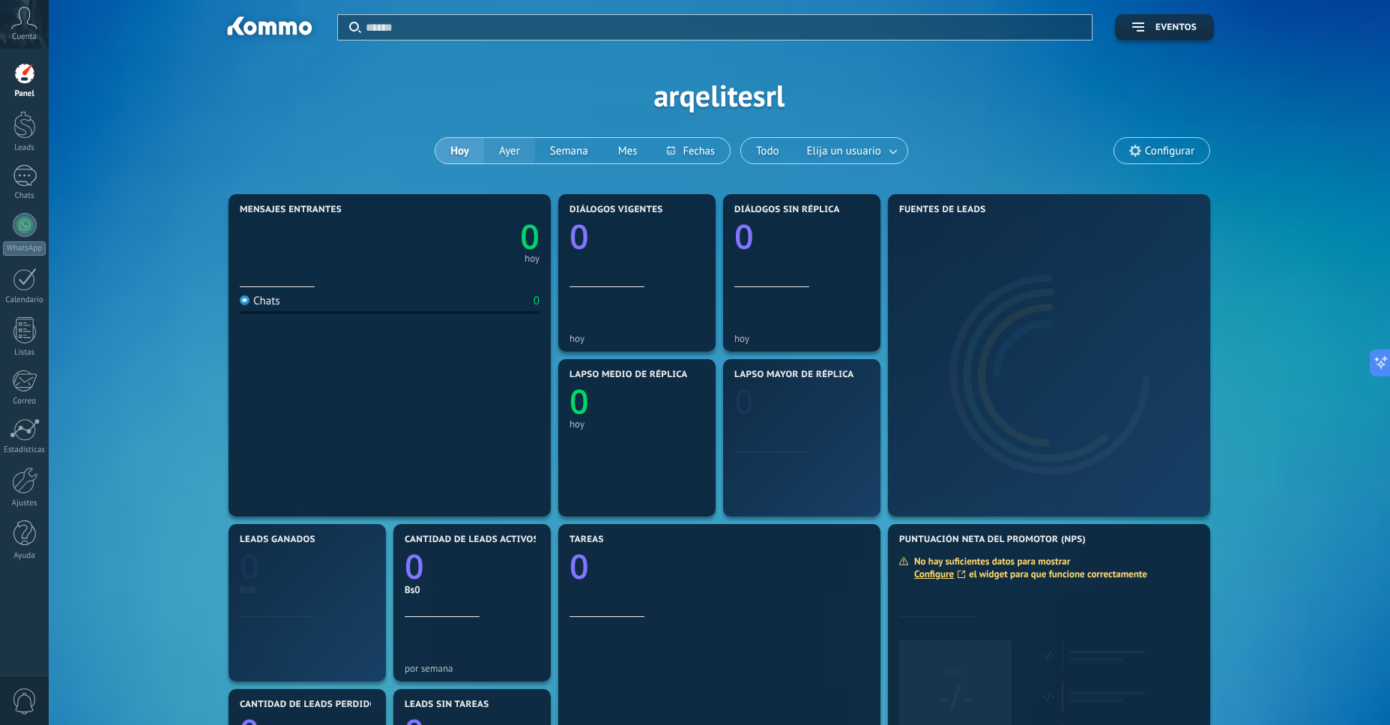
click at [511, 154] on button "Ayer" at bounding box center [509, 150] width 51 height 25
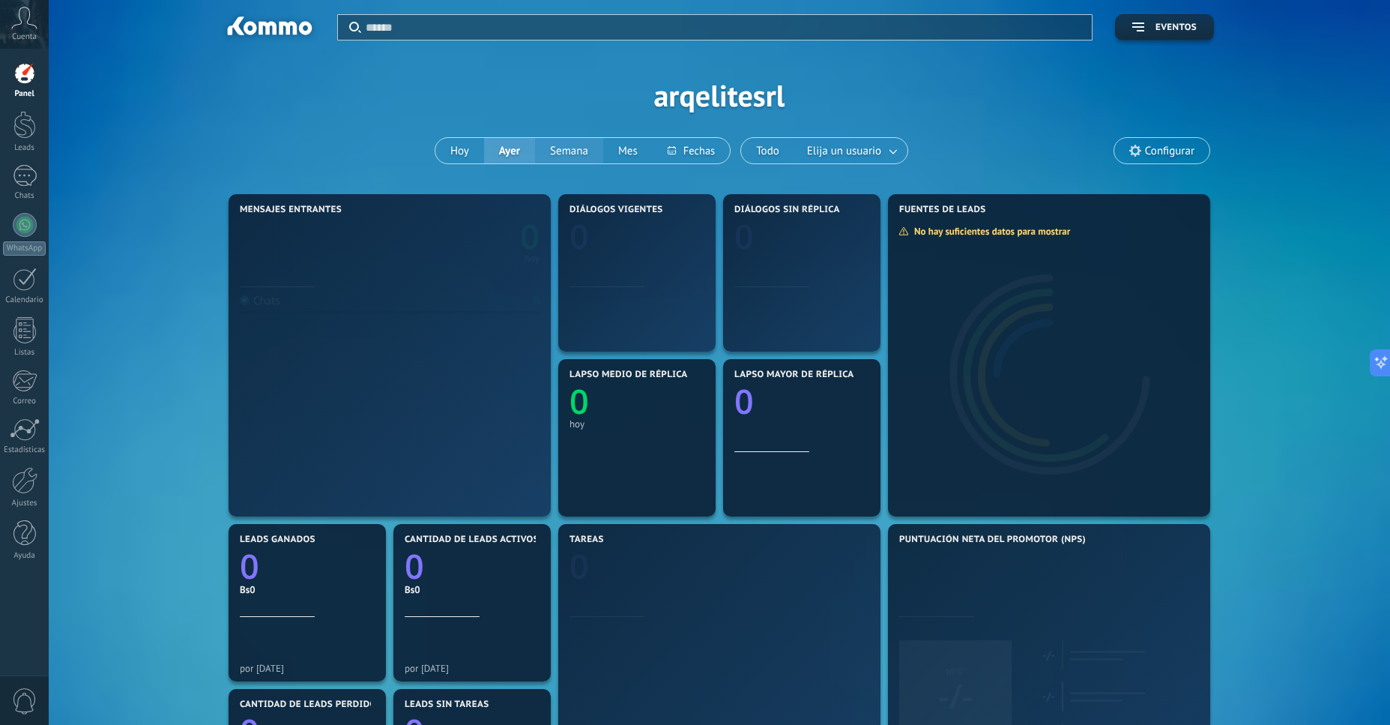
click at [575, 153] on button "Semana" at bounding box center [569, 150] width 68 height 25
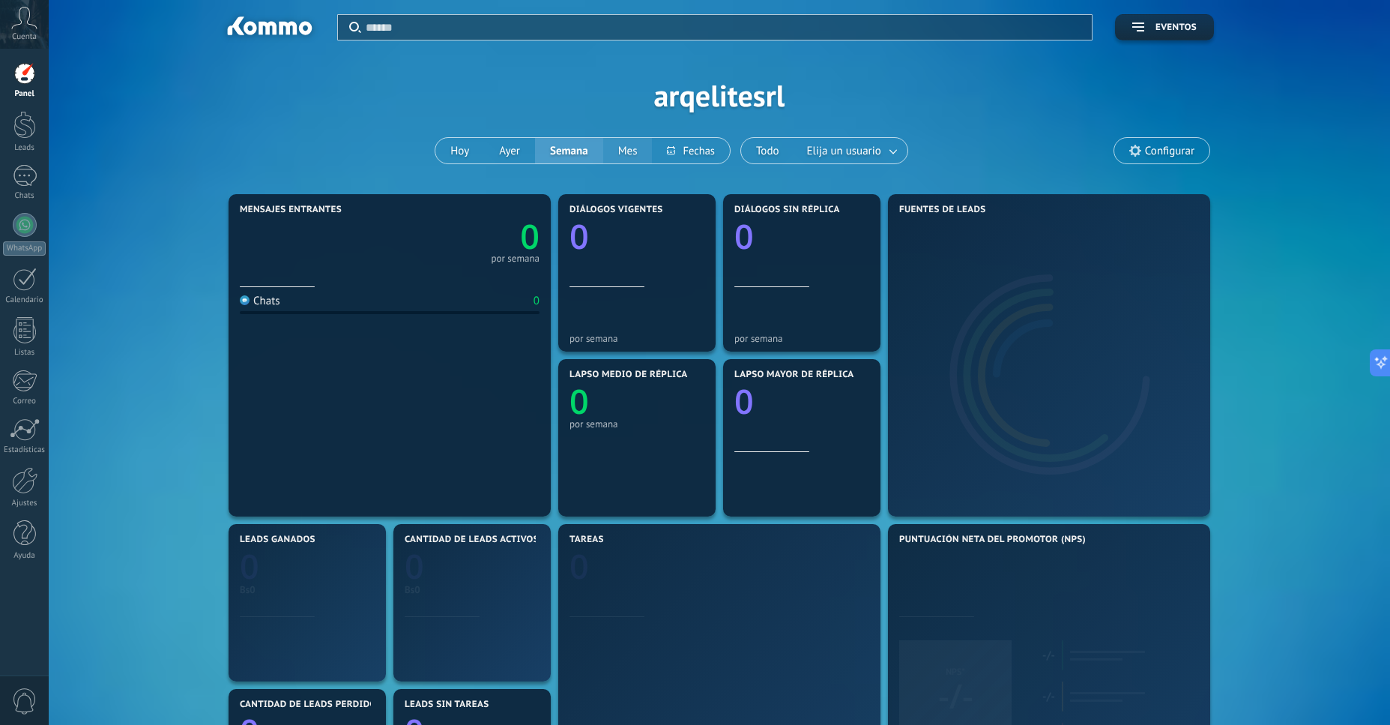
click at [633, 154] on button "Mes" at bounding box center [627, 150] width 49 height 25
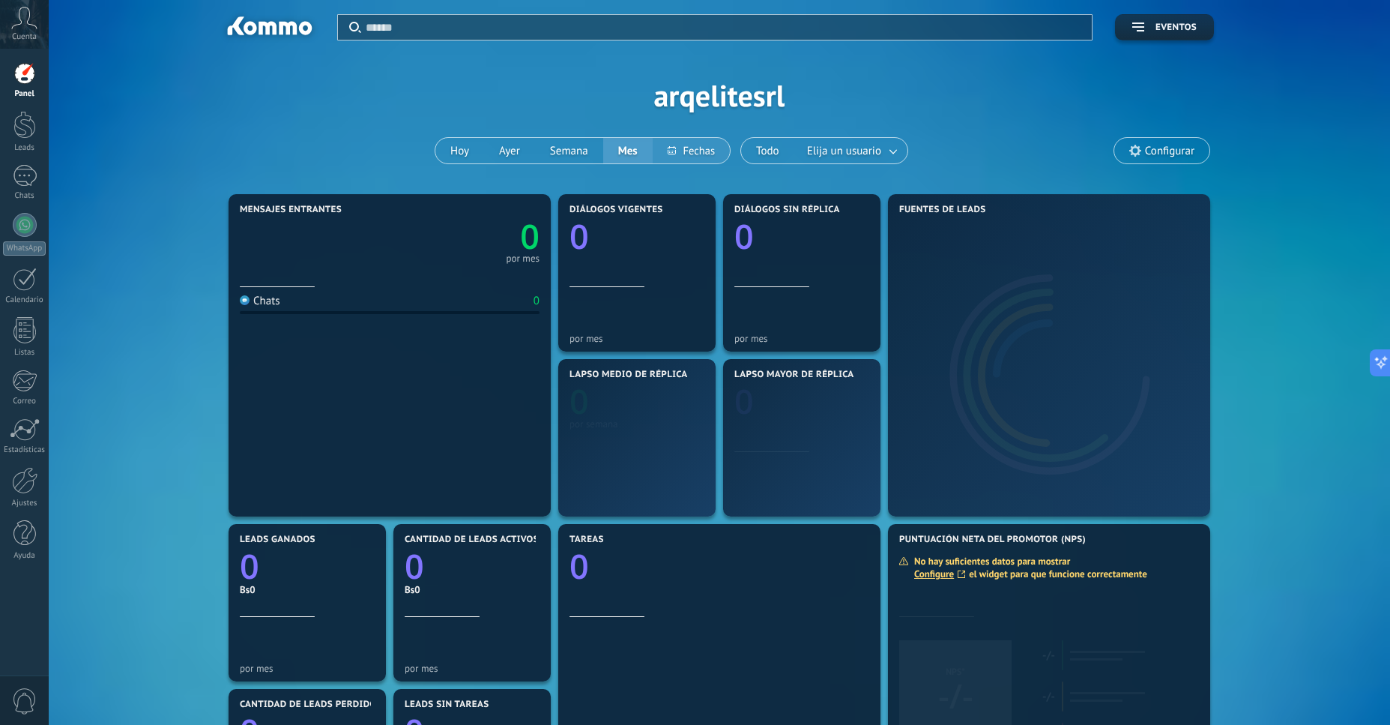
click at [700, 151] on button at bounding box center [691, 150] width 77 height 25
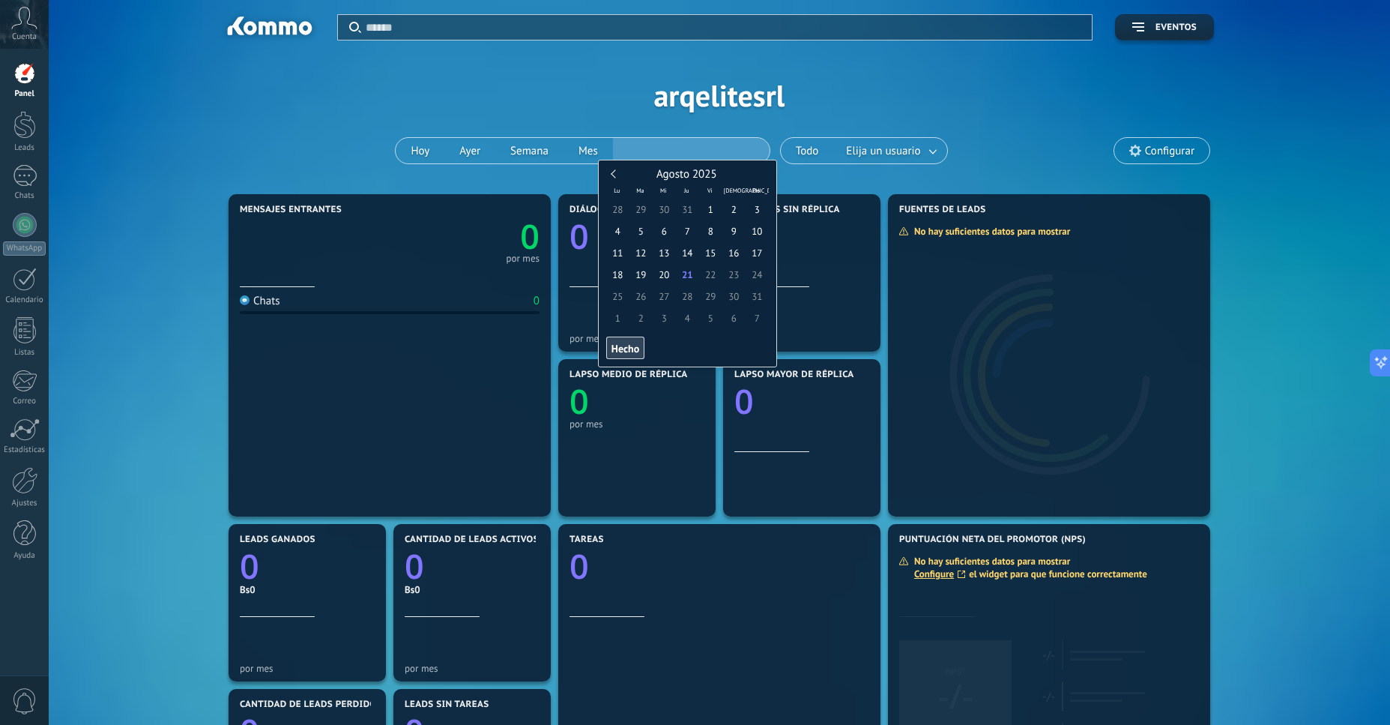
click at [834, 106] on div "Aplicar Eventos arqelitesrl [DATE] [DATE] Semana Mes Todo Elija un usuario Conf…" at bounding box center [719, 95] width 1296 height 190
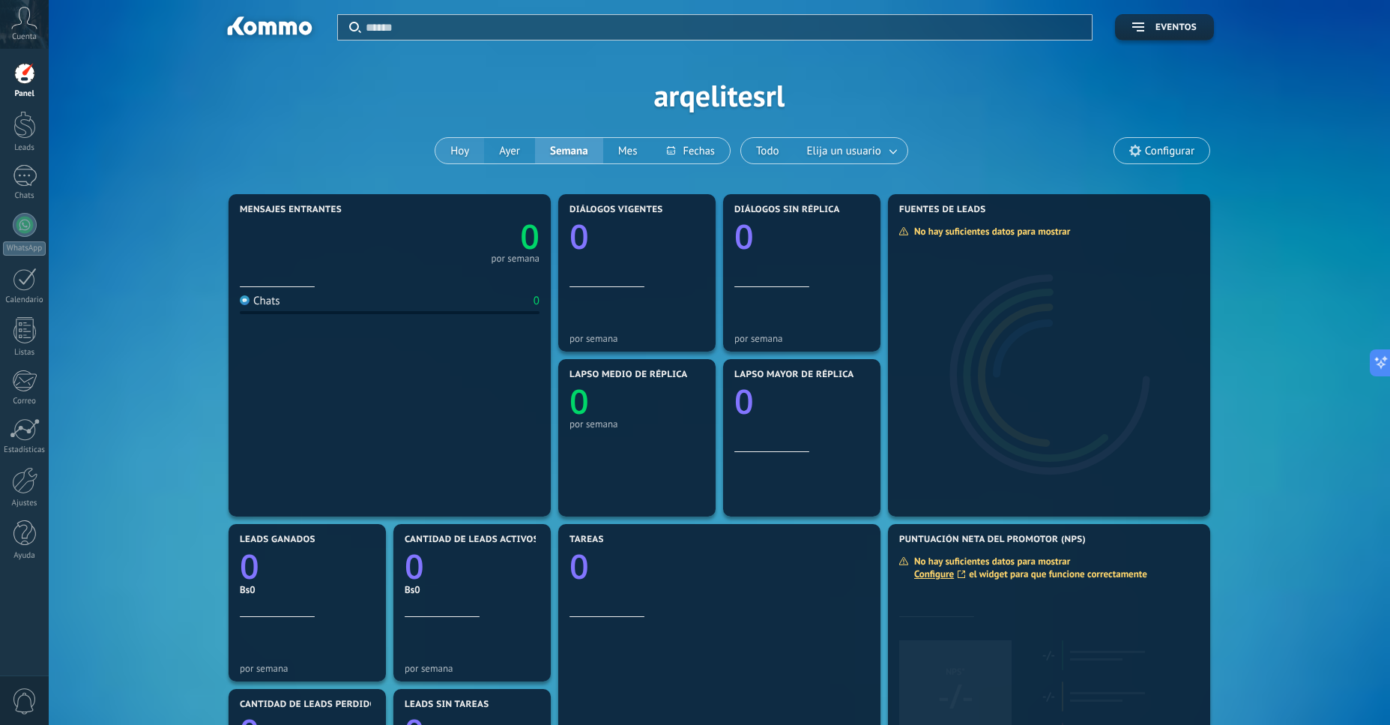
click at [480, 153] on button "Hoy" at bounding box center [459, 150] width 49 height 25
click at [519, 154] on button "Ayer" at bounding box center [509, 150] width 51 height 25
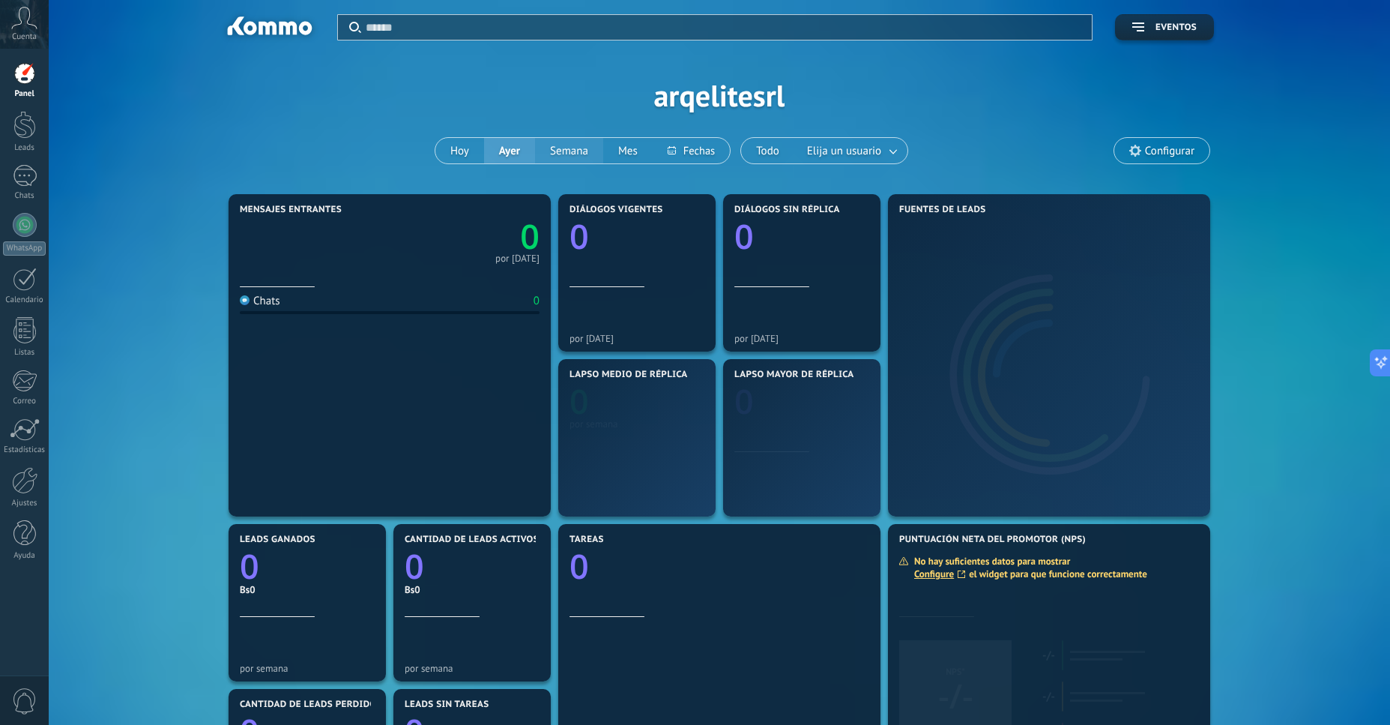
click at [590, 148] on button "Semana" at bounding box center [569, 150] width 68 height 25
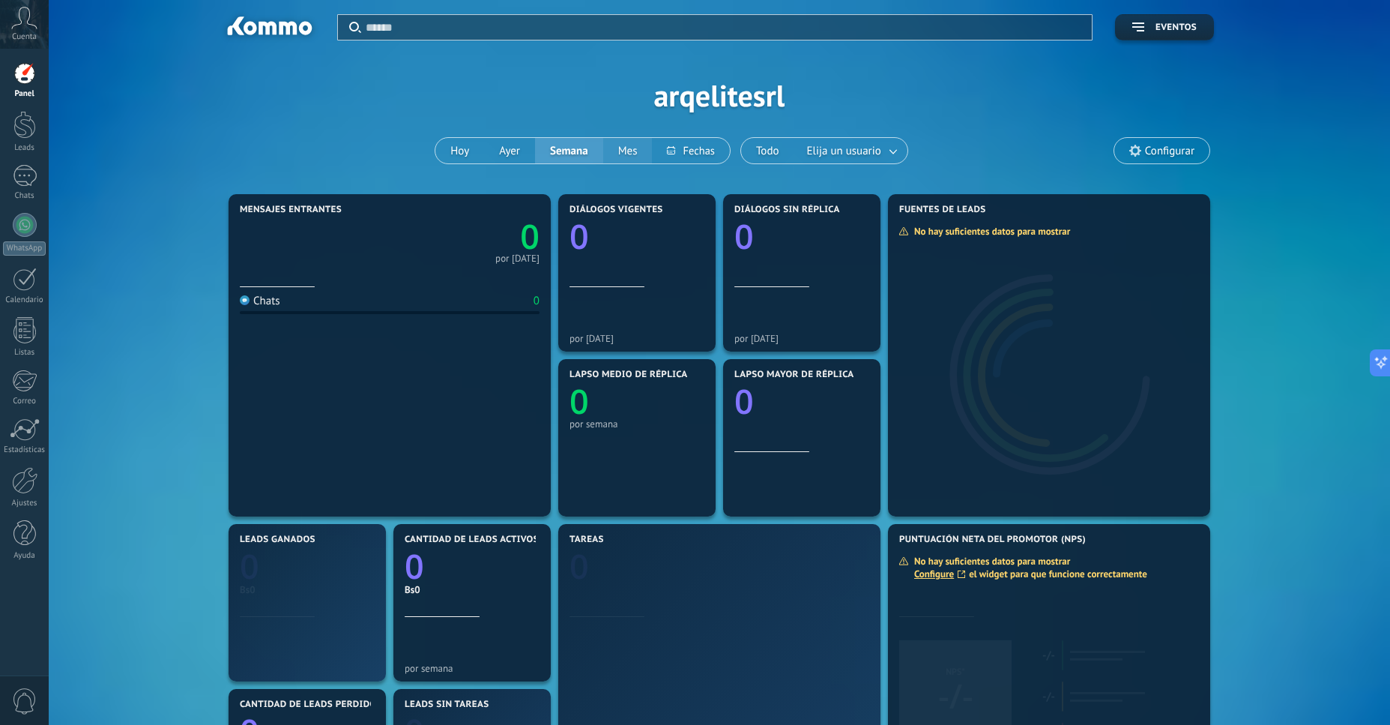
click at [644, 150] on button "Mes" at bounding box center [627, 150] width 49 height 25
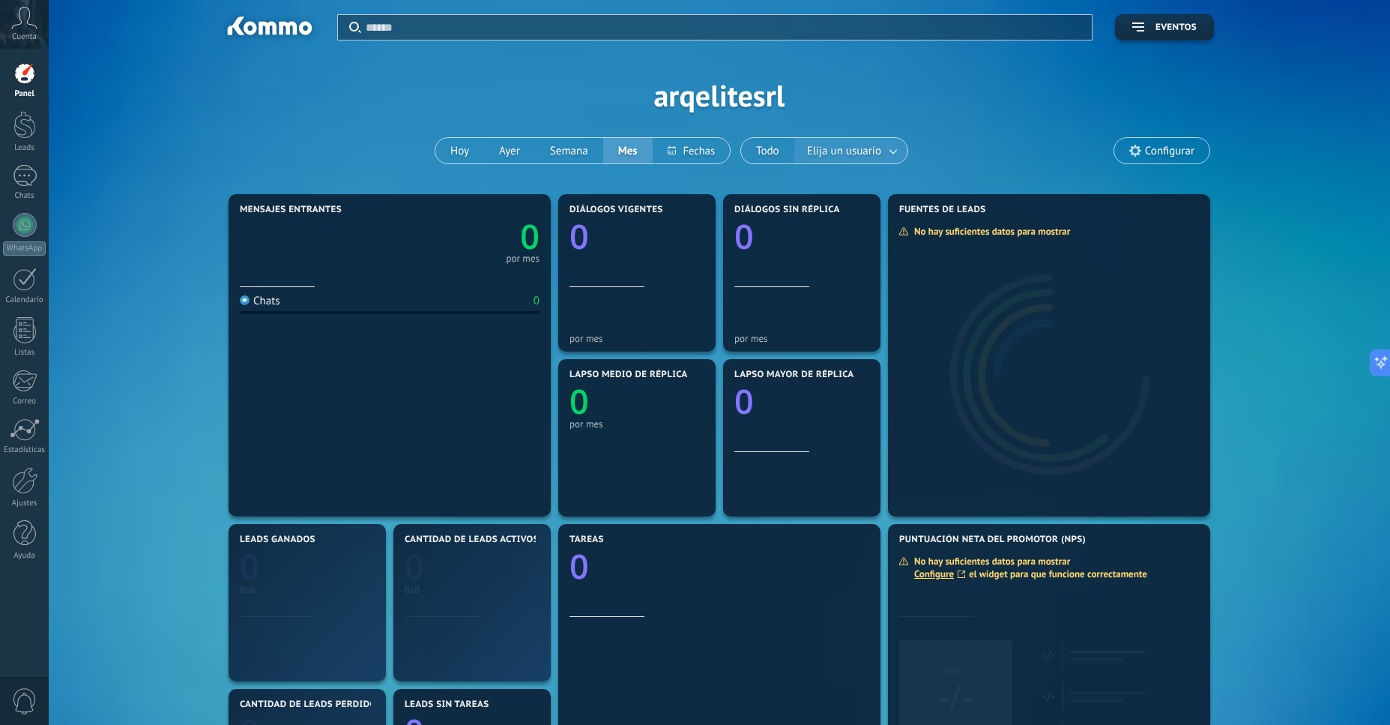
click at [840, 154] on span "Elija un usuario" at bounding box center [844, 151] width 80 height 20
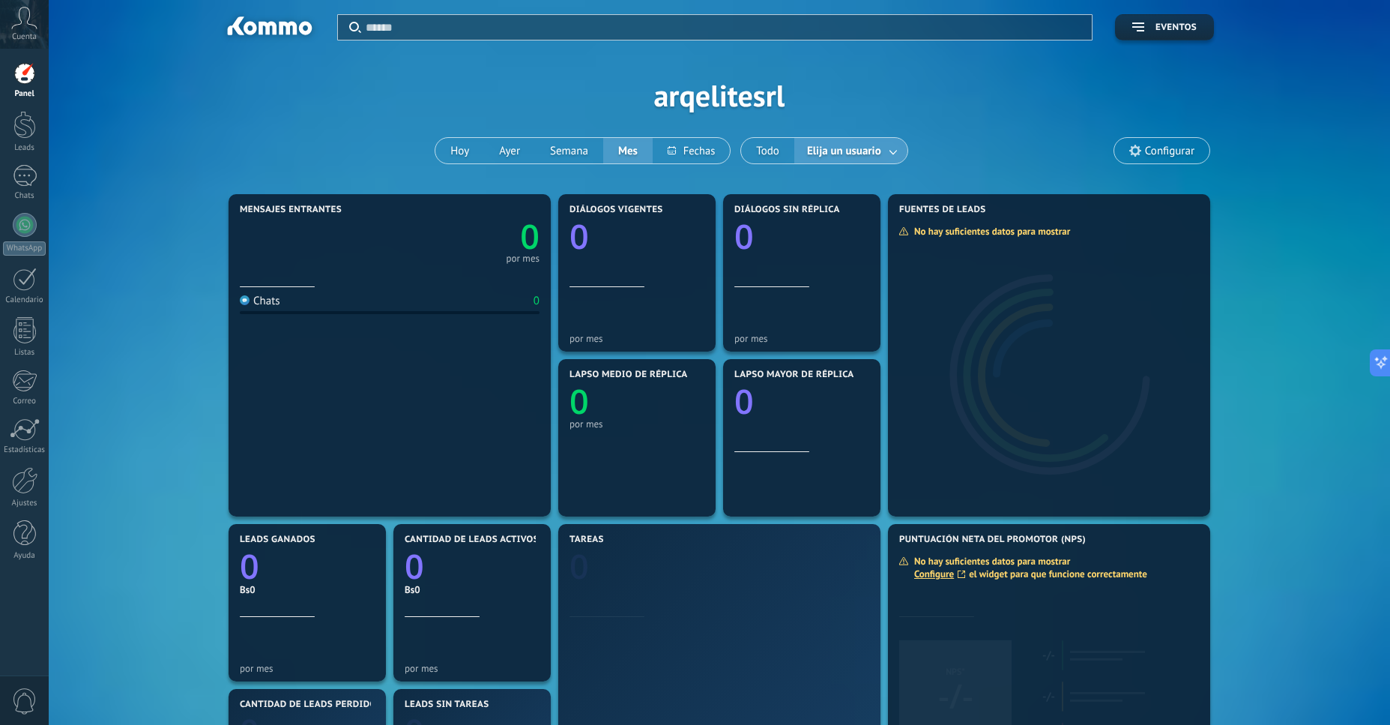
click at [891, 151] on link at bounding box center [893, 151] width 27 height 25
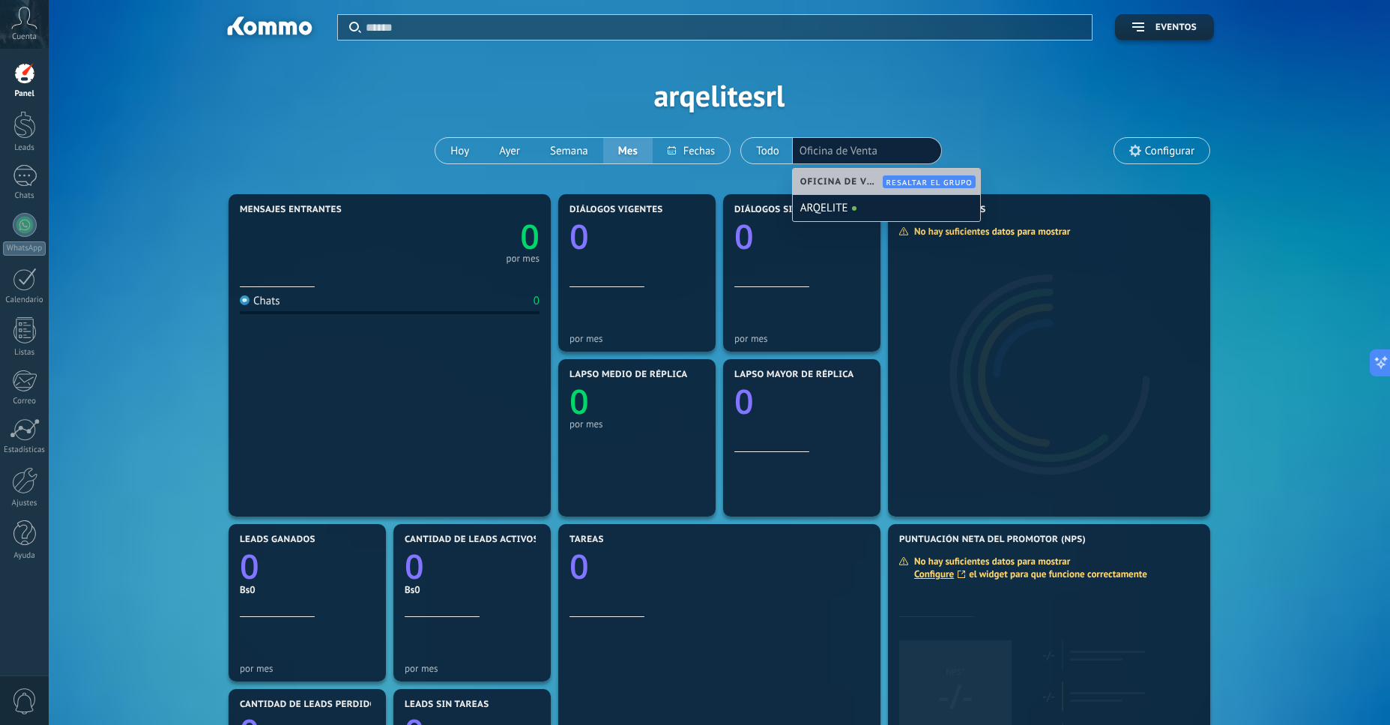
click at [861, 72] on div "Aplicar Eventos arqelitesrl [DATE] [DATE] Semana Mes Todo Elija un usuario Ofic…" at bounding box center [719, 95] width 1296 height 190
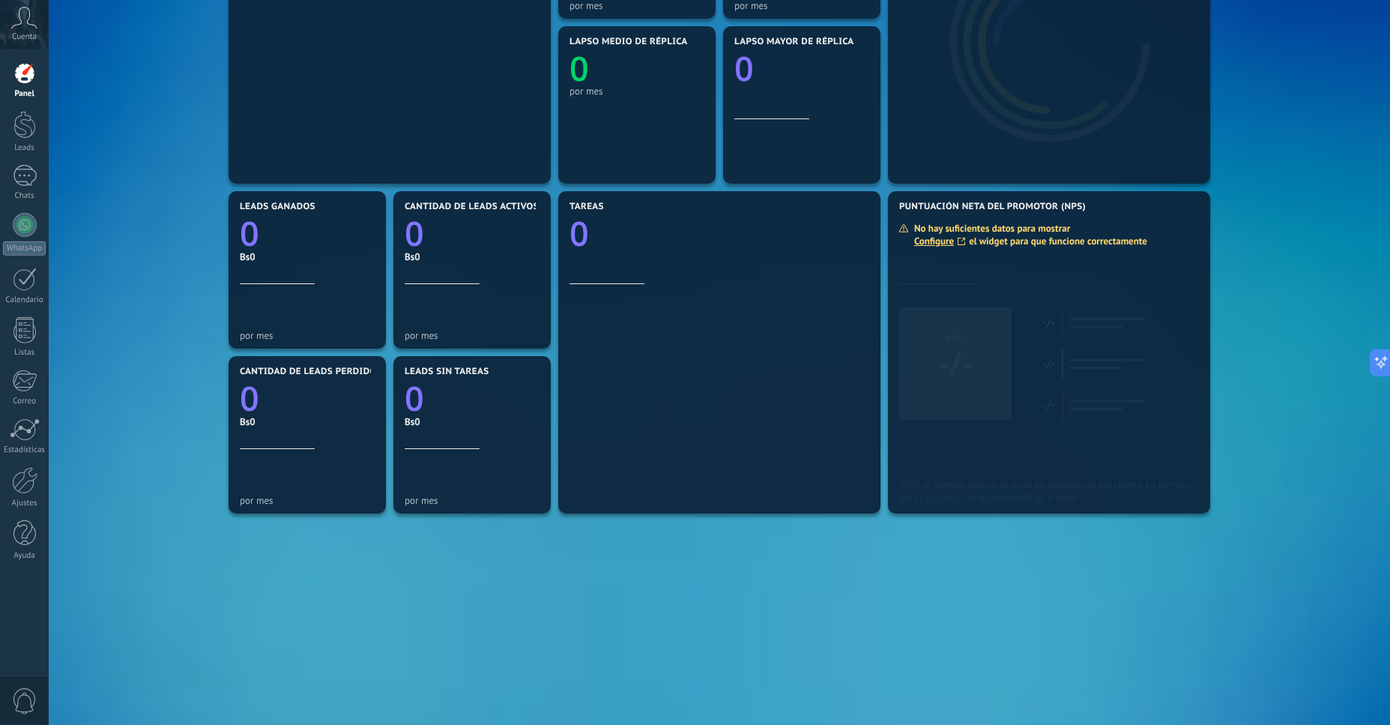
scroll to position [336, 0]
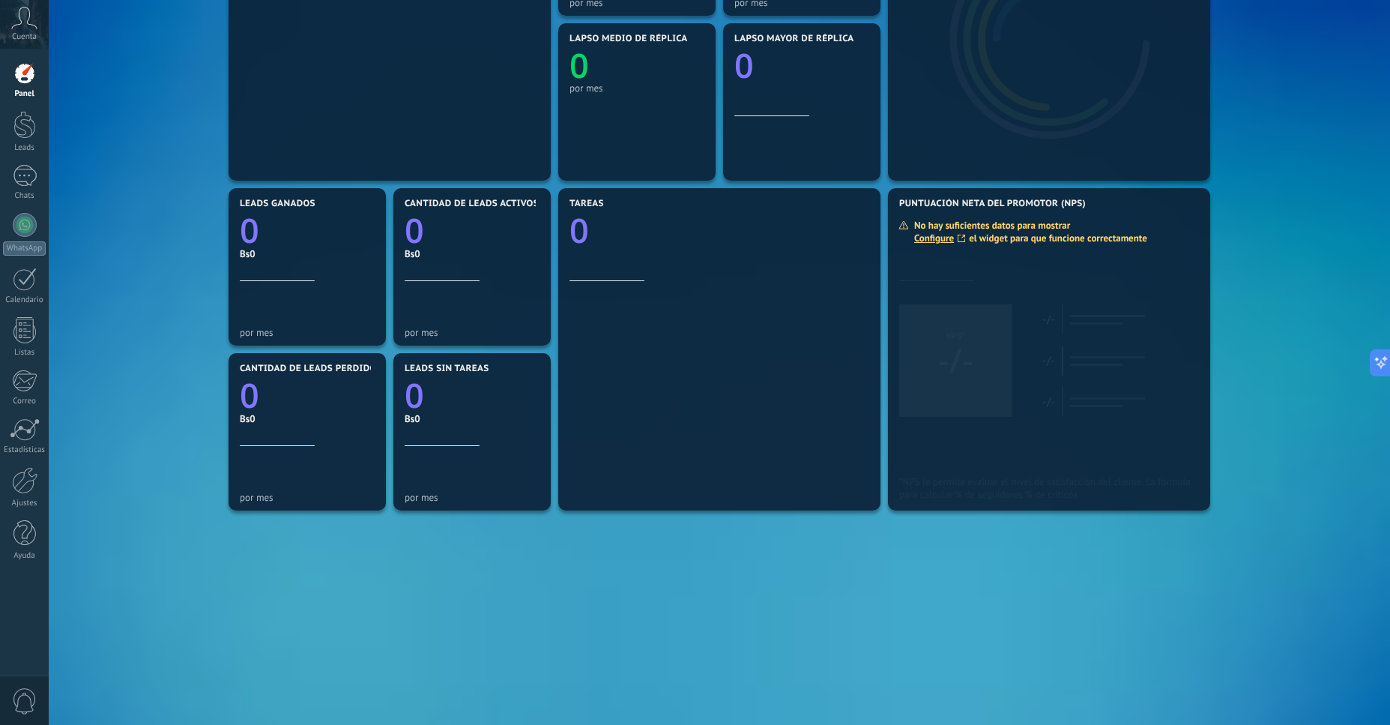
click at [741, 593] on div "Mensajes entrantes 0 por mes Chats 0 Diálogos vigentes 0 por mes Diálogos sin r…" at bounding box center [719, 267] width 989 height 824
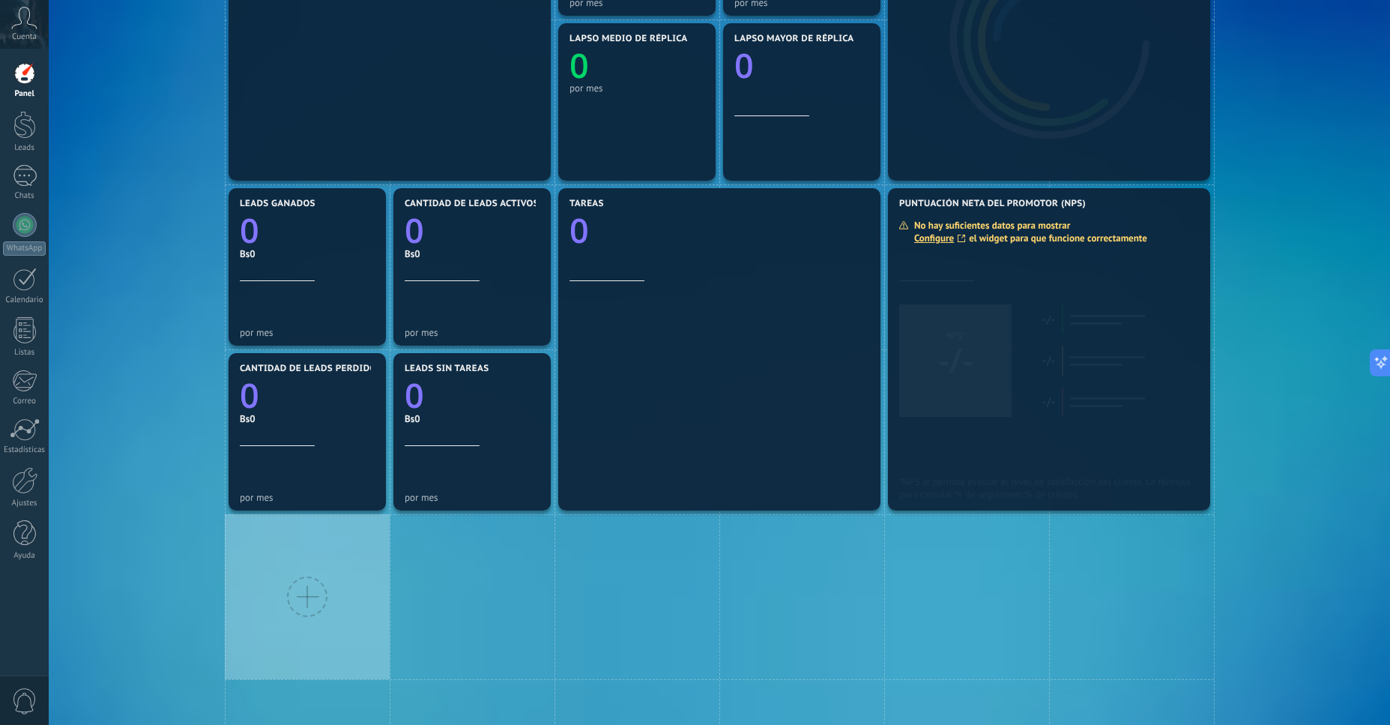
click at [314, 602] on div at bounding box center [307, 596] width 40 height 40
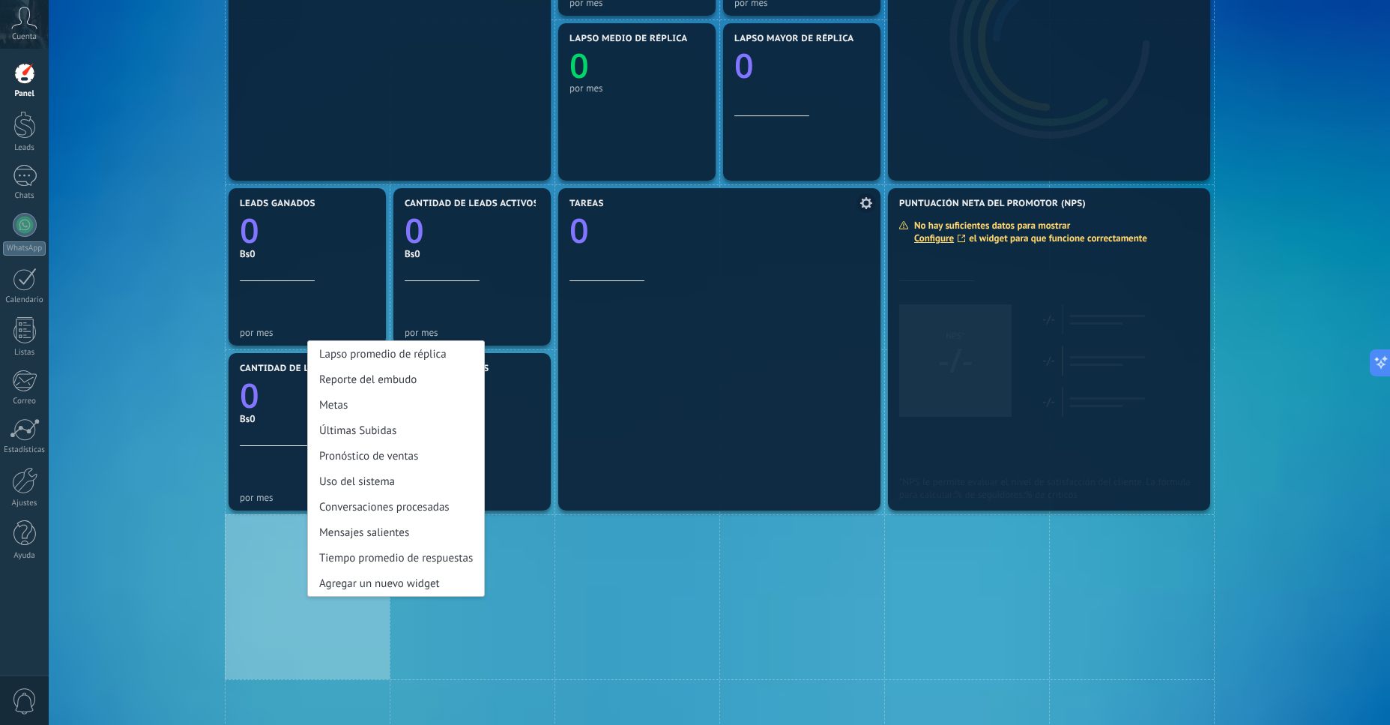
click at [637, 417] on div at bounding box center [720, 391] width 300 height 220
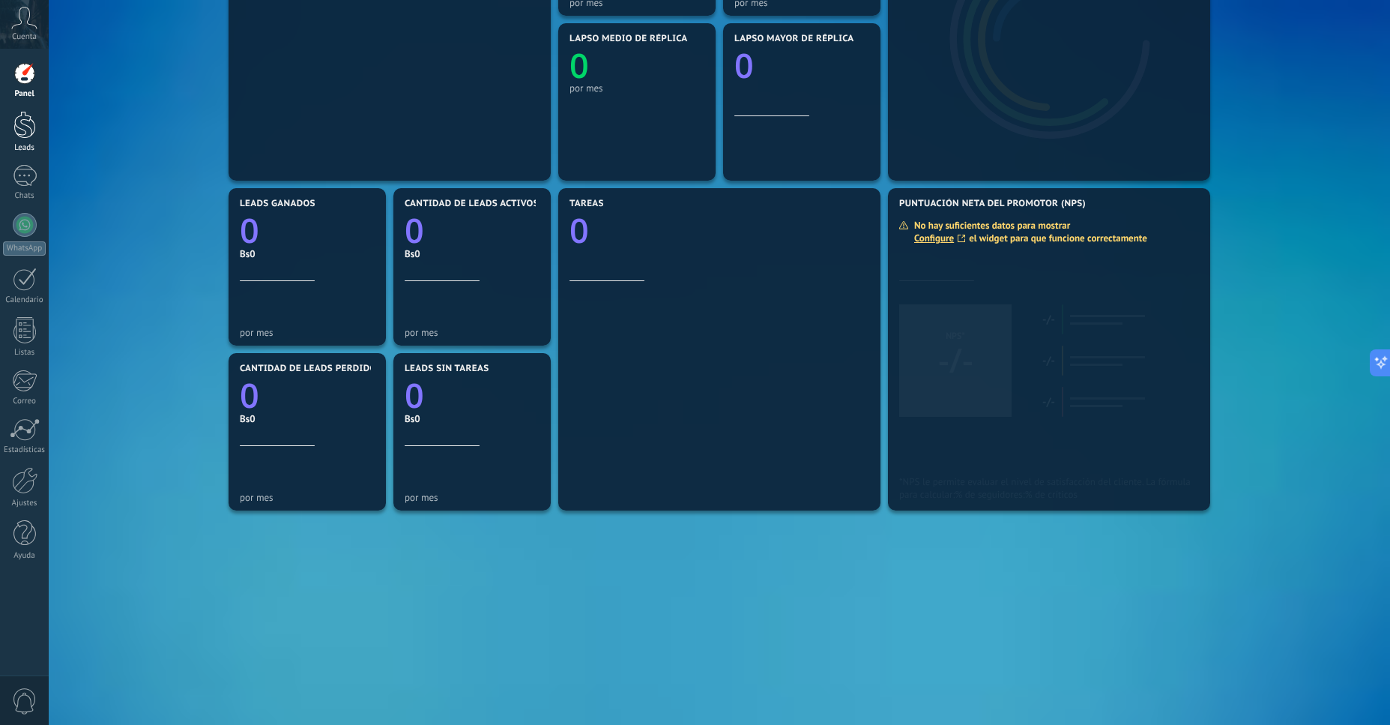
click at [19, 123] on div at bounding box center [24, 125] width 22 height 28
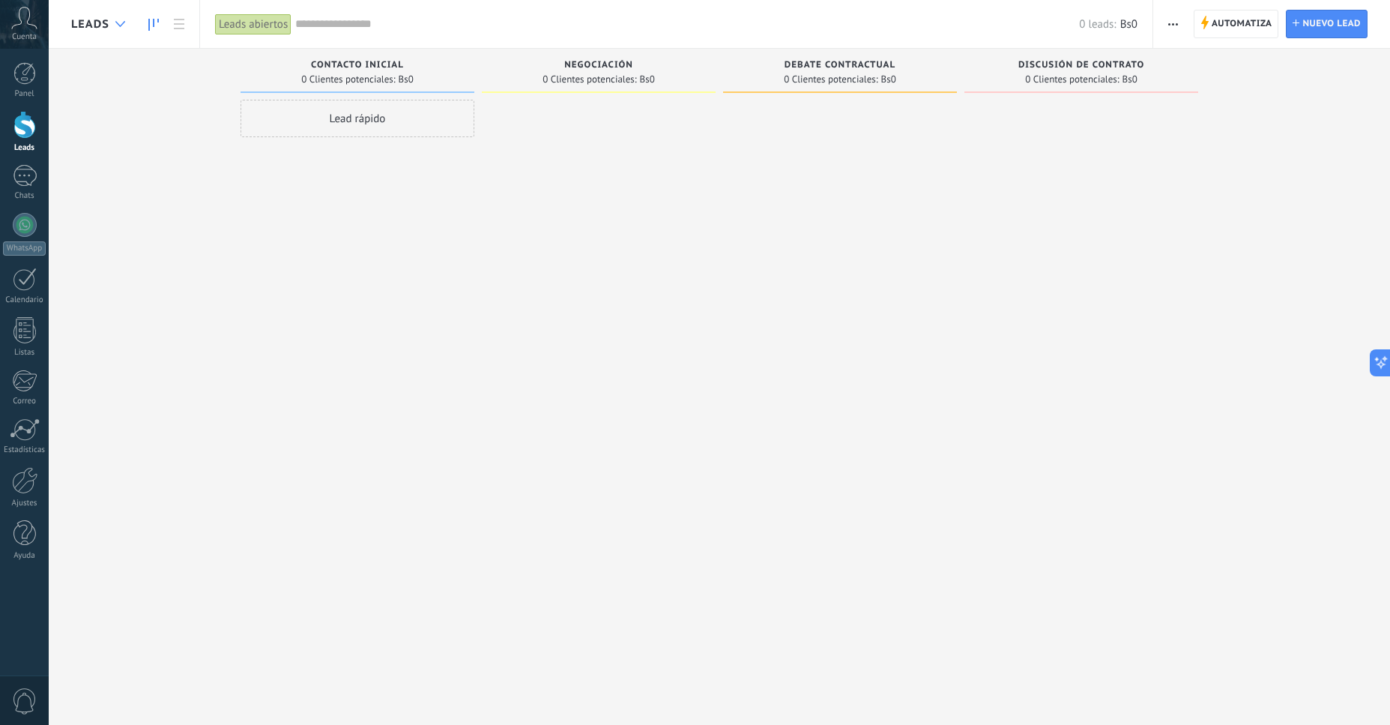
click at [122, 23] on icon at bounding box center [120, 24] width 10 height 6
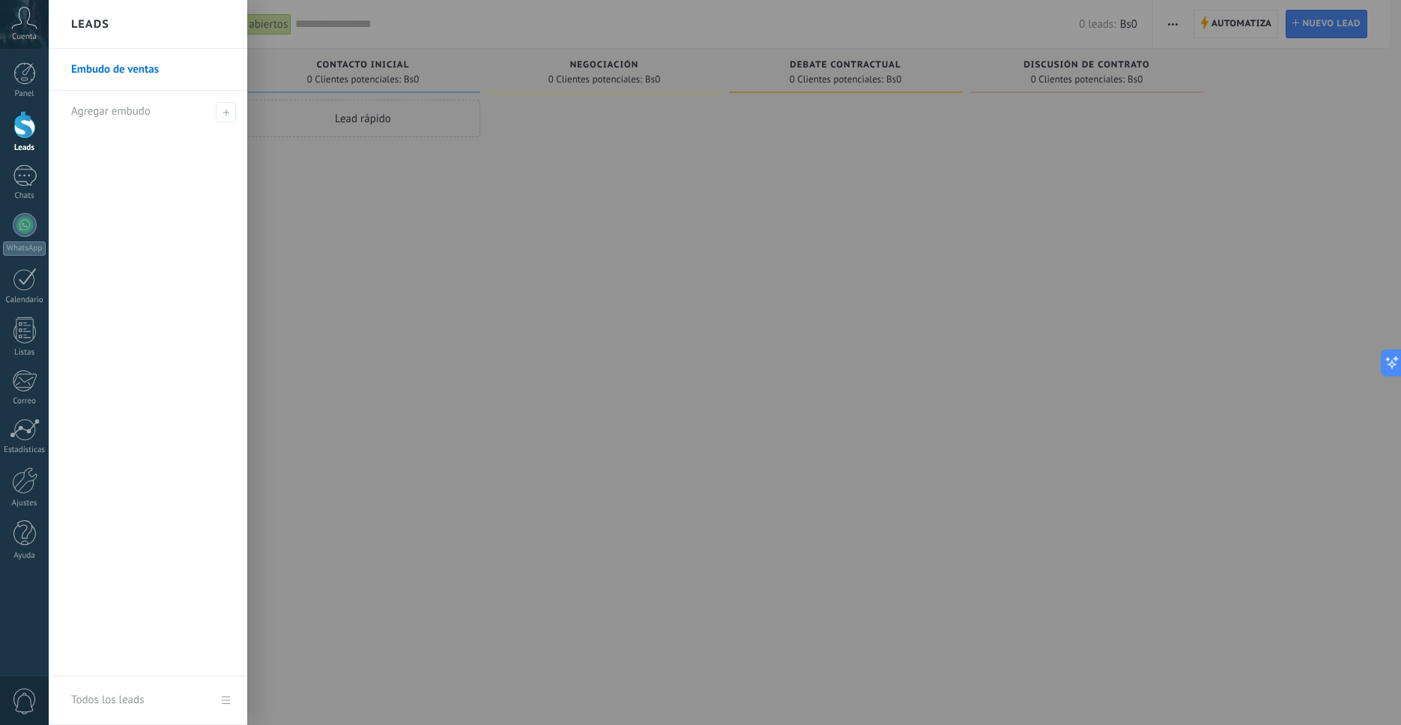
click at [694, 211] on div at bounding box center [749, 362] width 1401 height 725
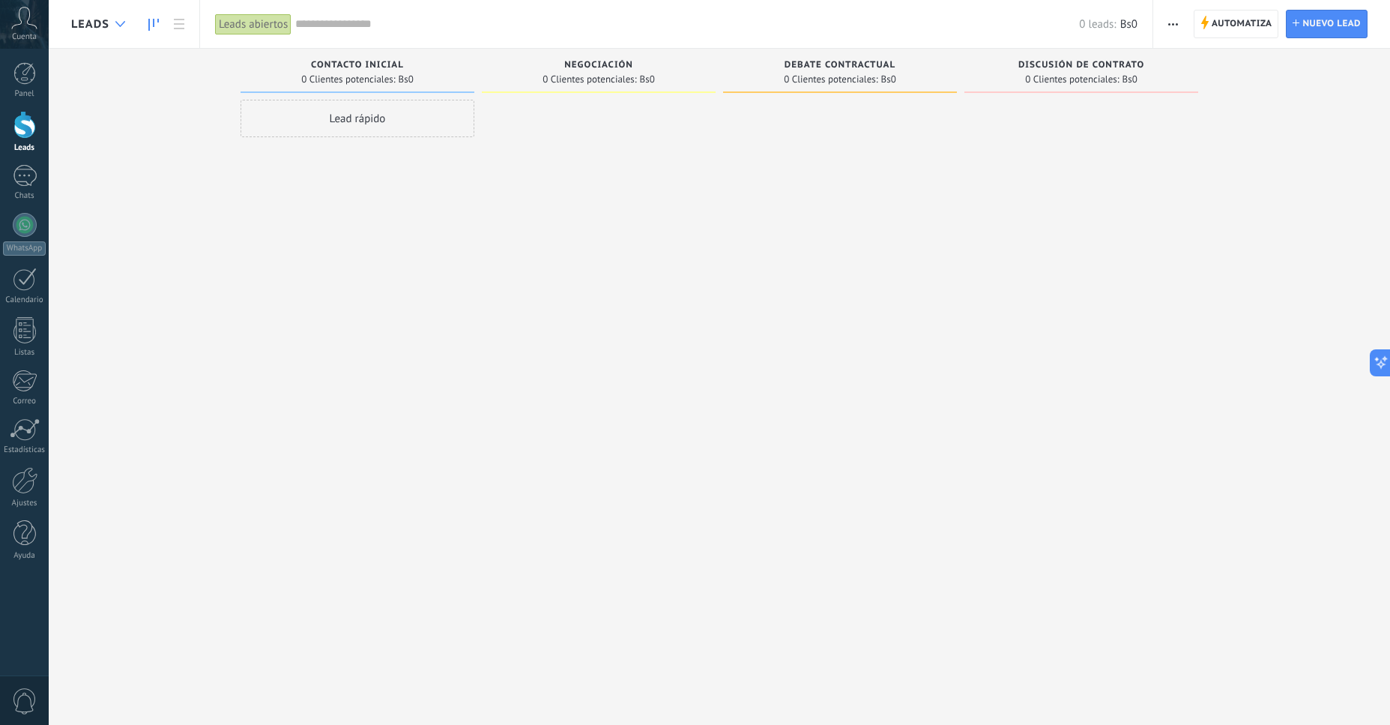
click at [124, 24] on icon at bounding box center [120, 24] width 10 height 6
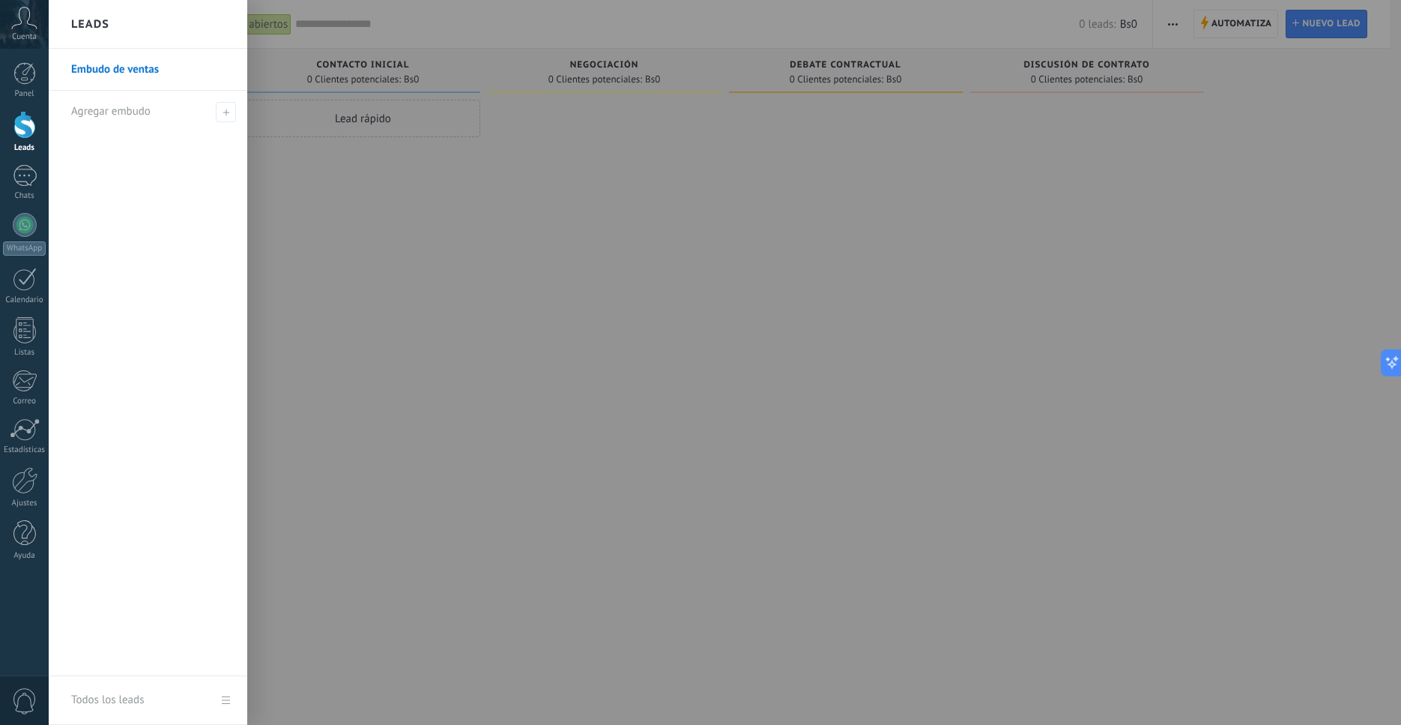
click at [882, 220] on div at bounding box center [749, 362] width 1401 height 725
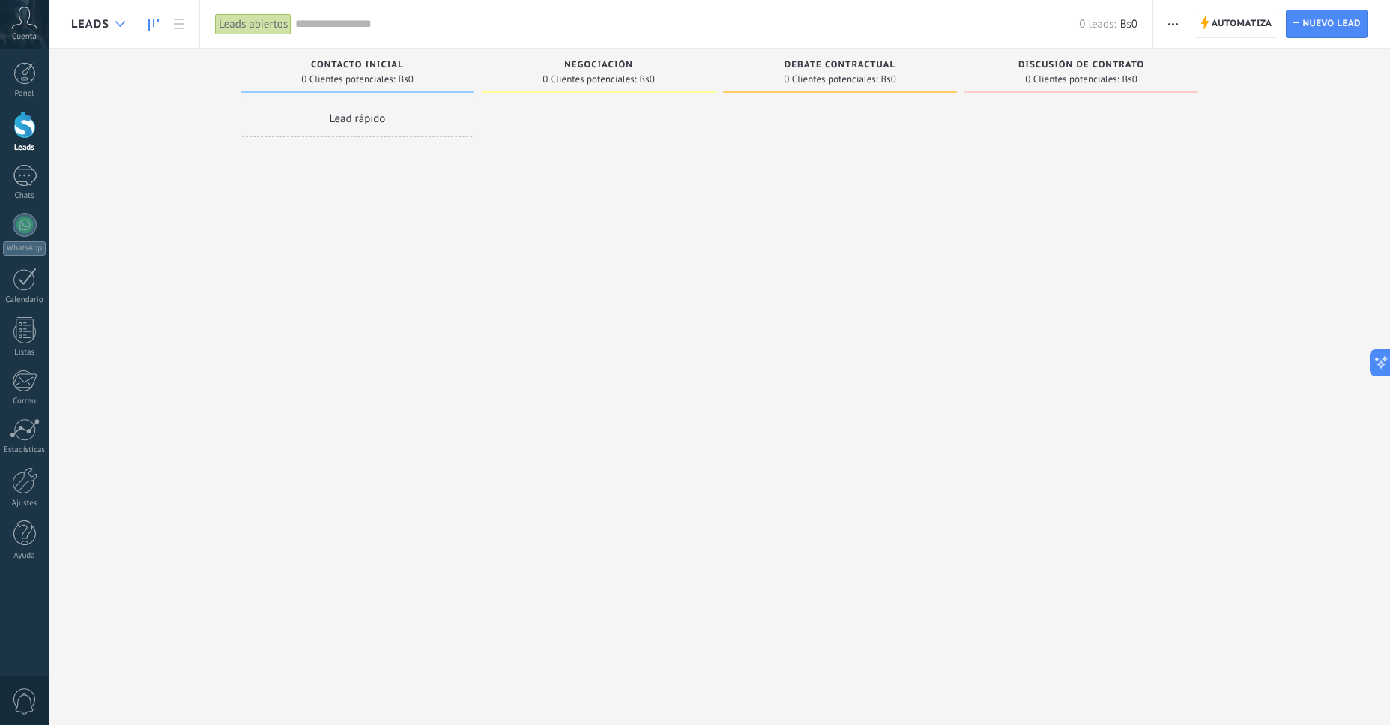
click at [124, 19] on div at bounding box center [120, 24] width 25 height 29
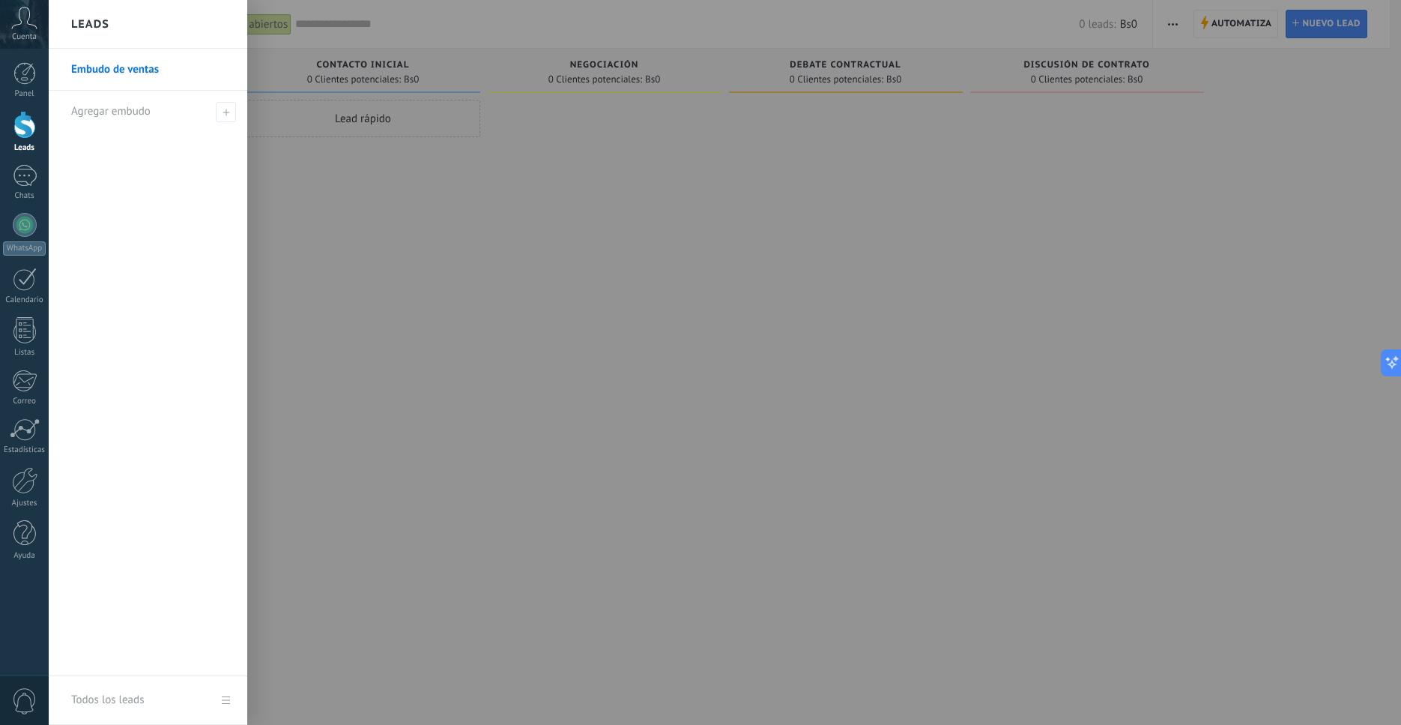
click at [399, 260] on div at bounding box center [749, 362] width 1401 height 725
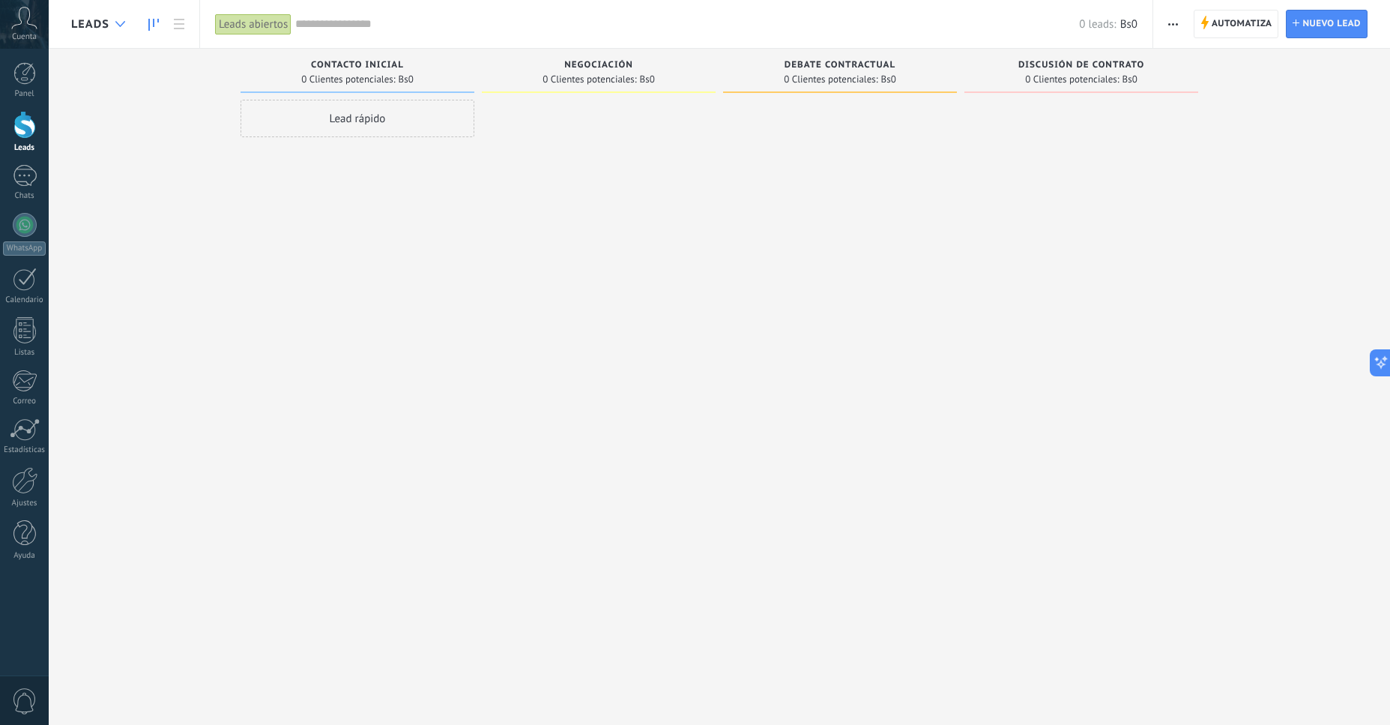
click at [124, 27] on div at bounding box center [120, 24] width 25 height 29
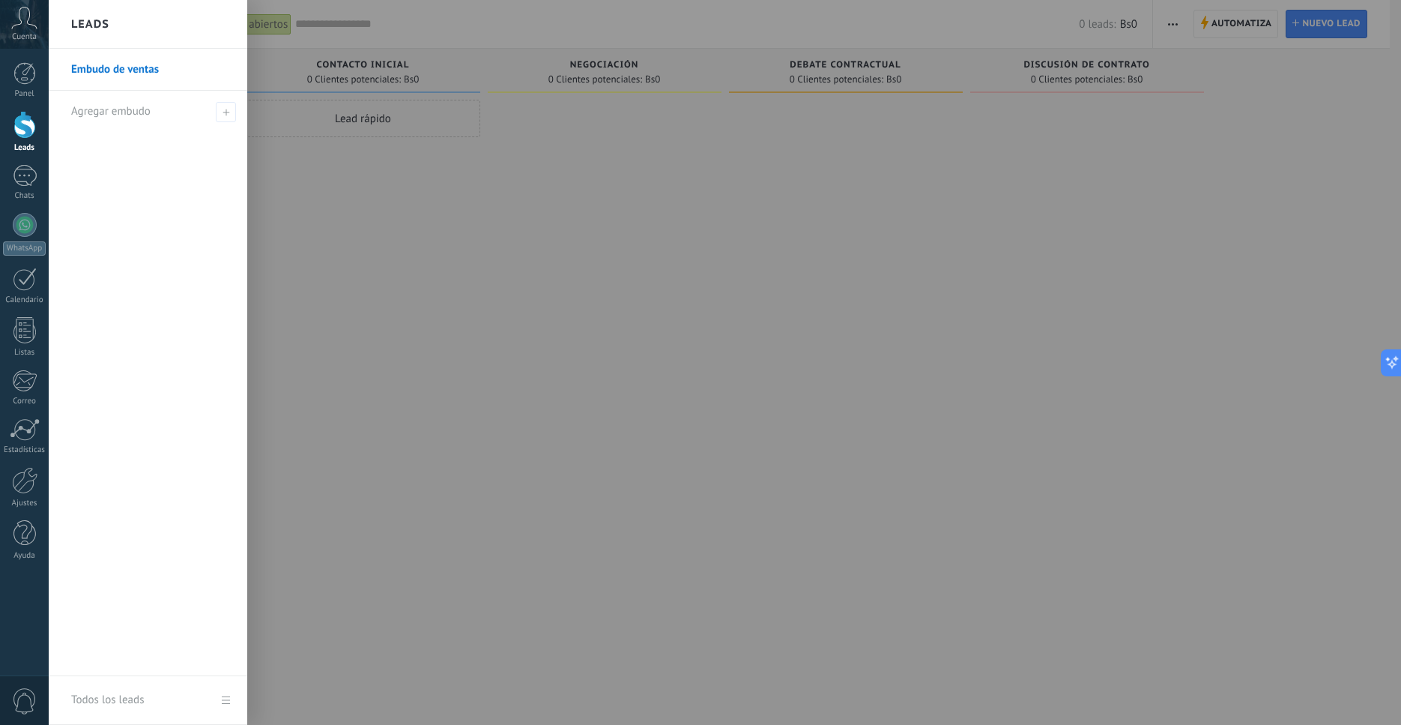
click at [377, 260] on div at bounding box center [749, 362] width 1401 height 725
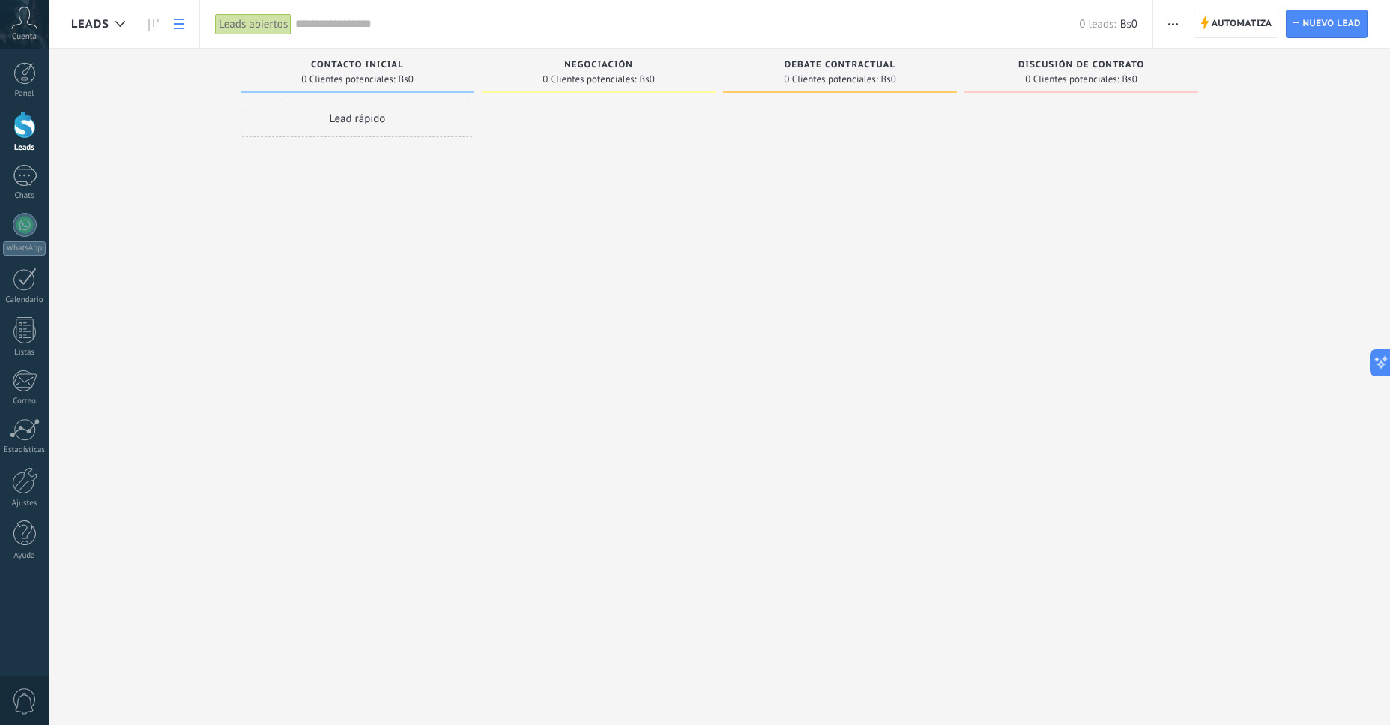
click at [182, 26] on icon at bounding box center [179, 24] width 10 height 10
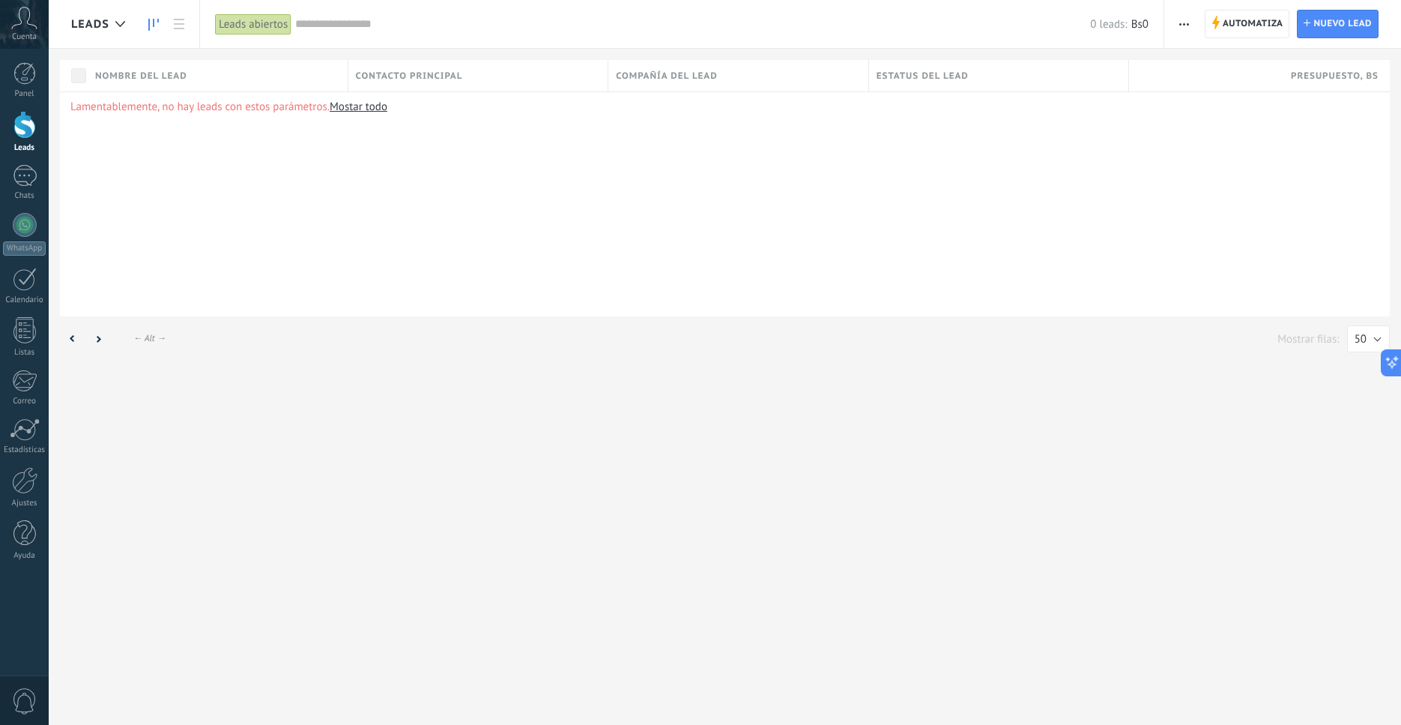
click at [157, 25] on icon at bounding box center [153, 25] width 10 height 12
